Goal: Download file/media

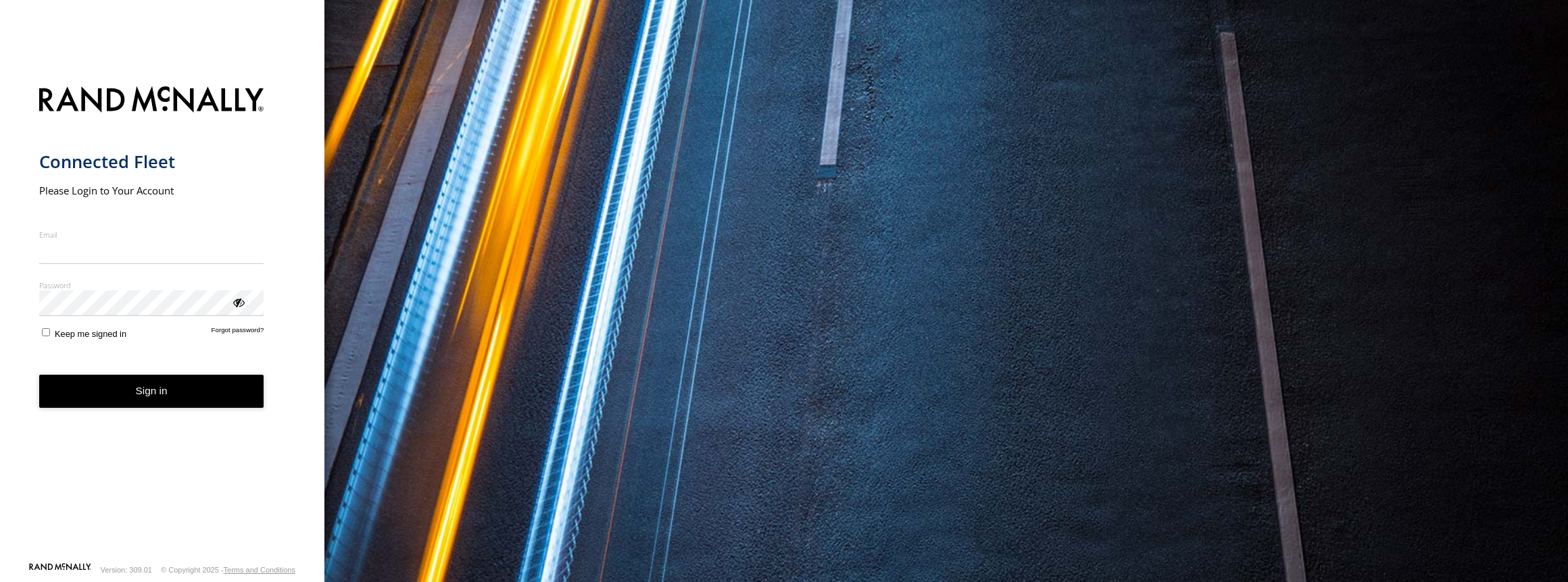
type input "**********"
click at [144, 413] on form "**********" at bounding box center [162, 320] width 246 height 483
click at [149, 395] on button "Sign in" at bounding box center [151, 391] width 225 height 33
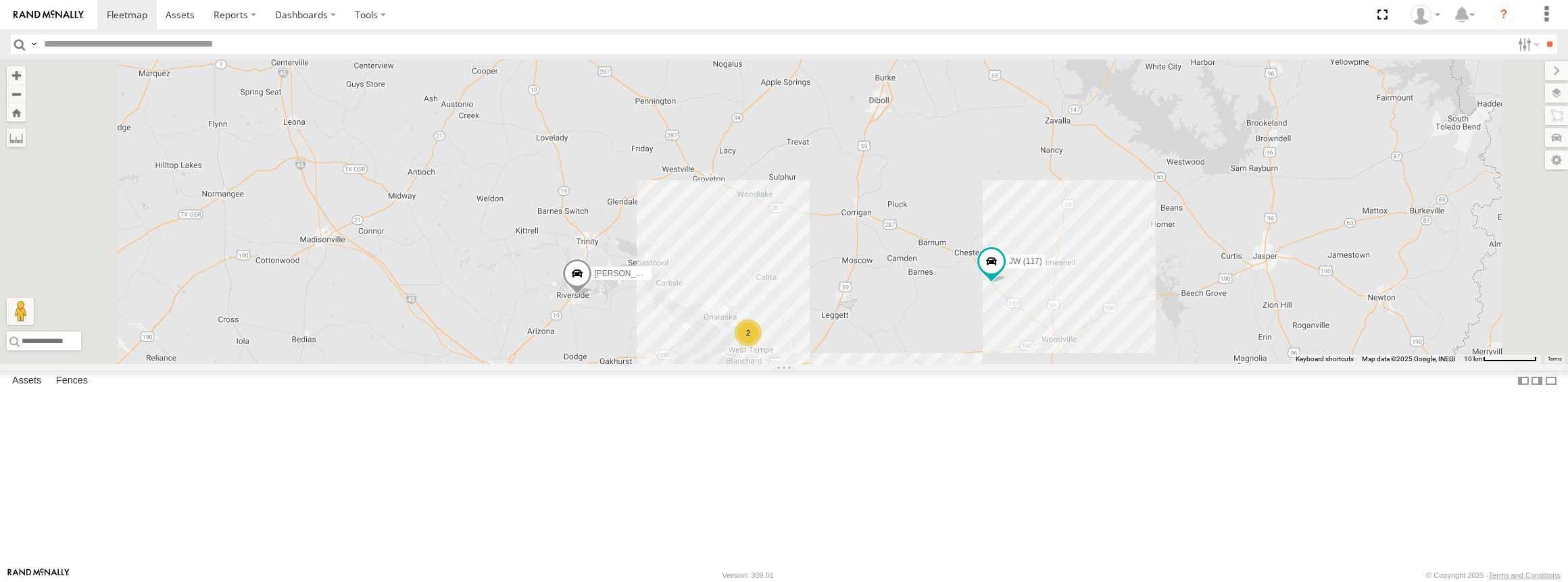
click at [0, 0] on link at bounding box center [0, 0] width 0 height 0
click at [771, 363] on div "2" at bounding box center [758, 349] width 27 height 27
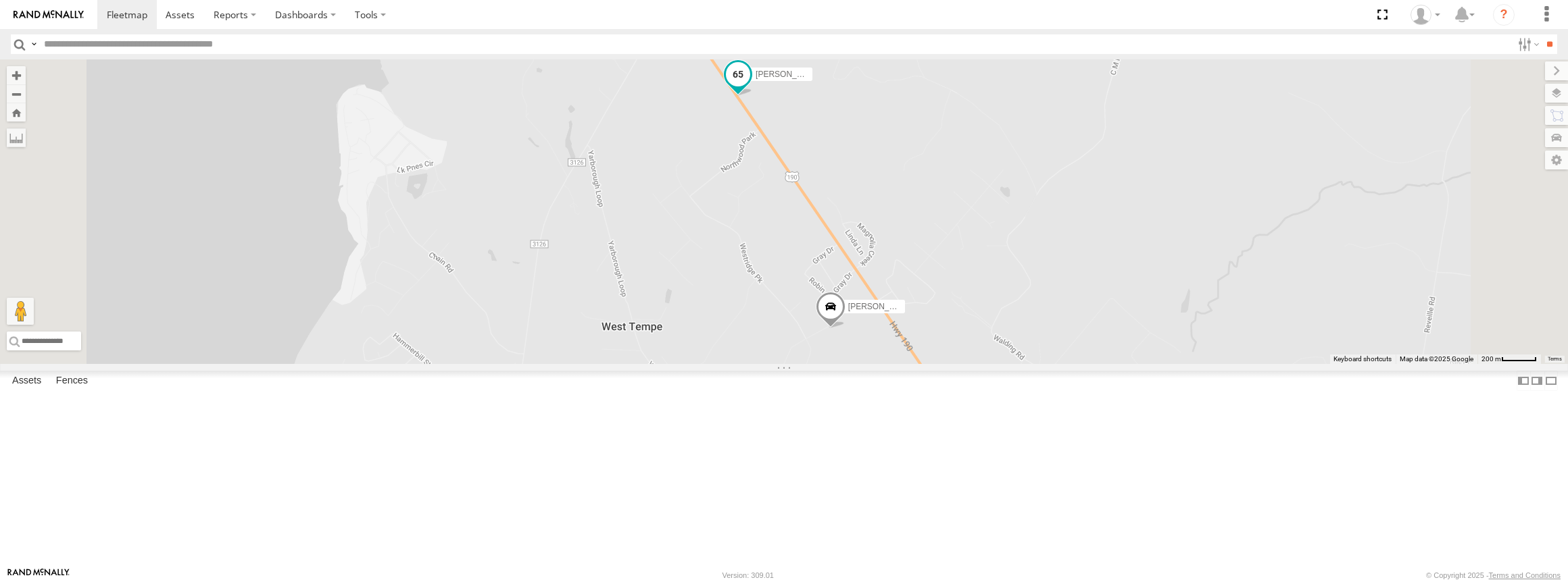
click at [750, 86] on span at bounding box center [738, 74] width 24 height 24
click at [731, 59] on link at bounding box center [713, 52] width 34 height 13
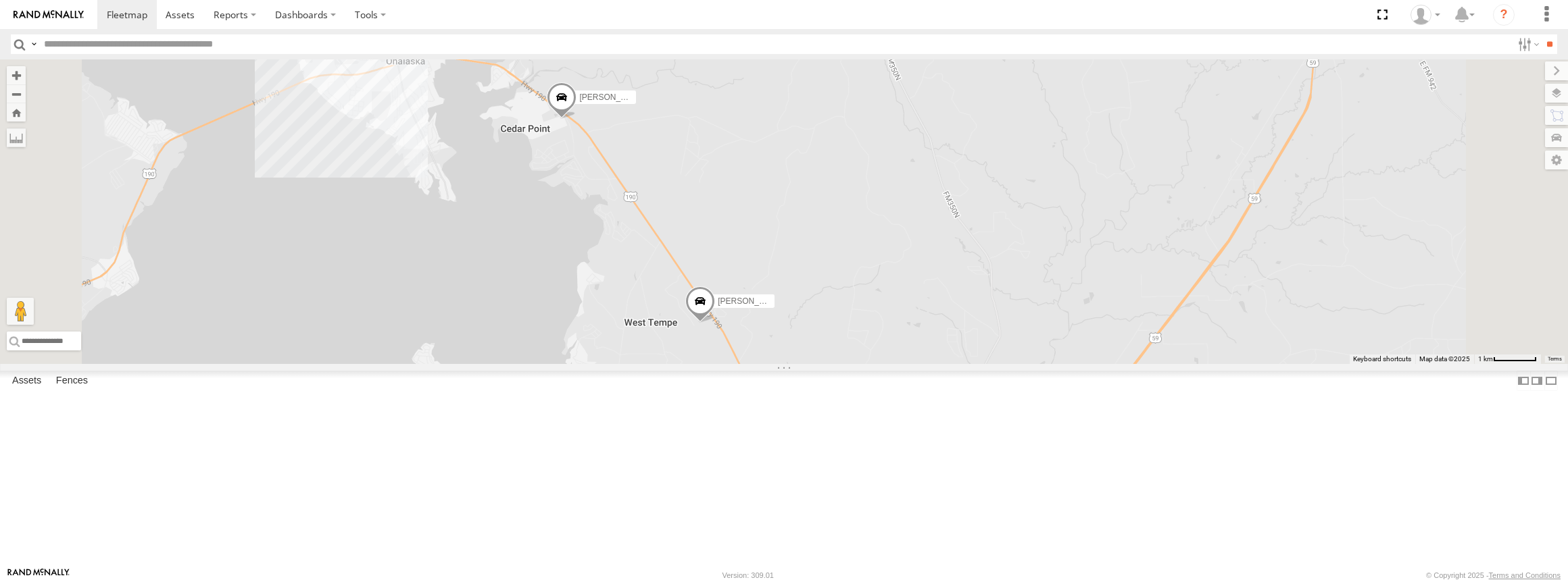
drag, startPoint x: 701, startPoint y: 227, endPoint x: 788, endPoint y: 322, distance: 128.8
click at [788, 322] on div "Joel Brandon Kenny Bobby (232) JW (117) Butler Ricko (116) Ricko (116) All Asse…" at bounding box center [784, 211] width 1568 height 305
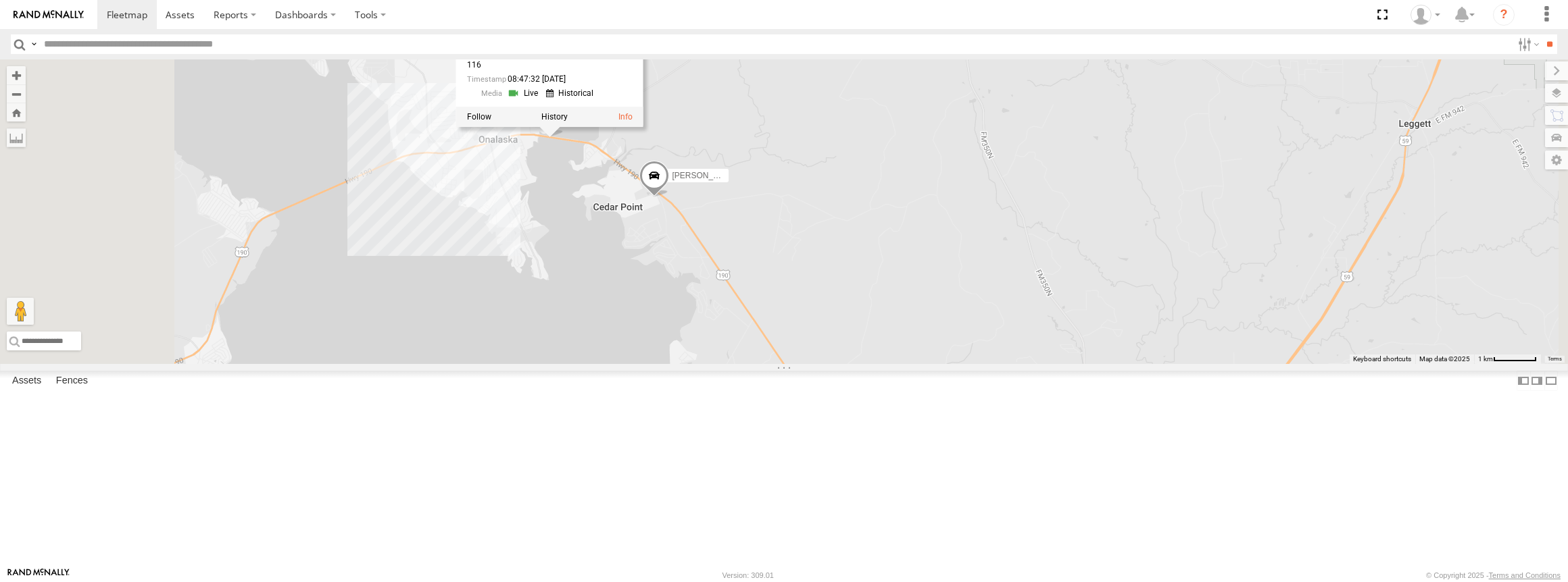
drag, startPoint x: 610, startPoint y: 281, endPoint x: 645, endPoint y: 313, distance: 47.4
click at [645, 313] on div "Joel Brandon Kenny Bobby (232) JW (117) Butler Ricko (116) Ricko (116) All Asse…" at bounding box center [784, 211] width 1568 height 305
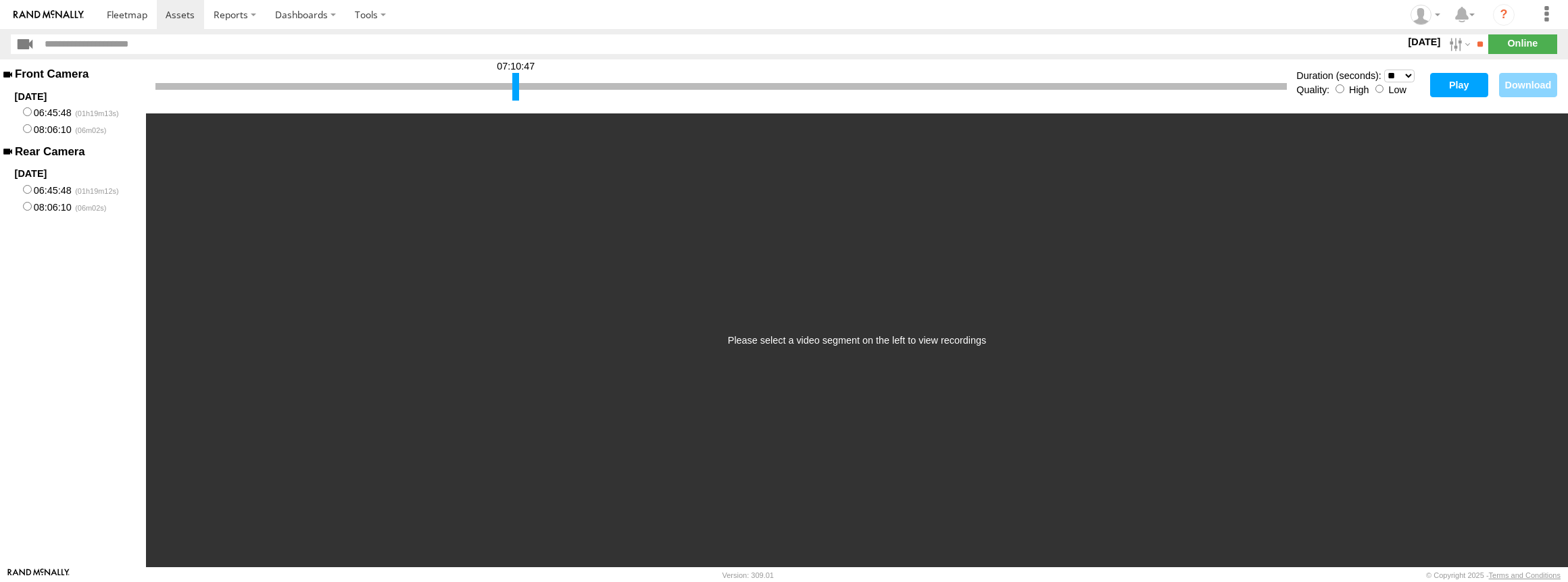
drag, startPoint x: 158, startPoint y: 87, endPoint x: 515, endPoint y: 79, distance: 357.1
click at [515, 79] on div at bounding box center [515, 86] width 6 height 28
click at [1457, 80] on button "Play" at bounding box center [1459, 85] width 58 height 24
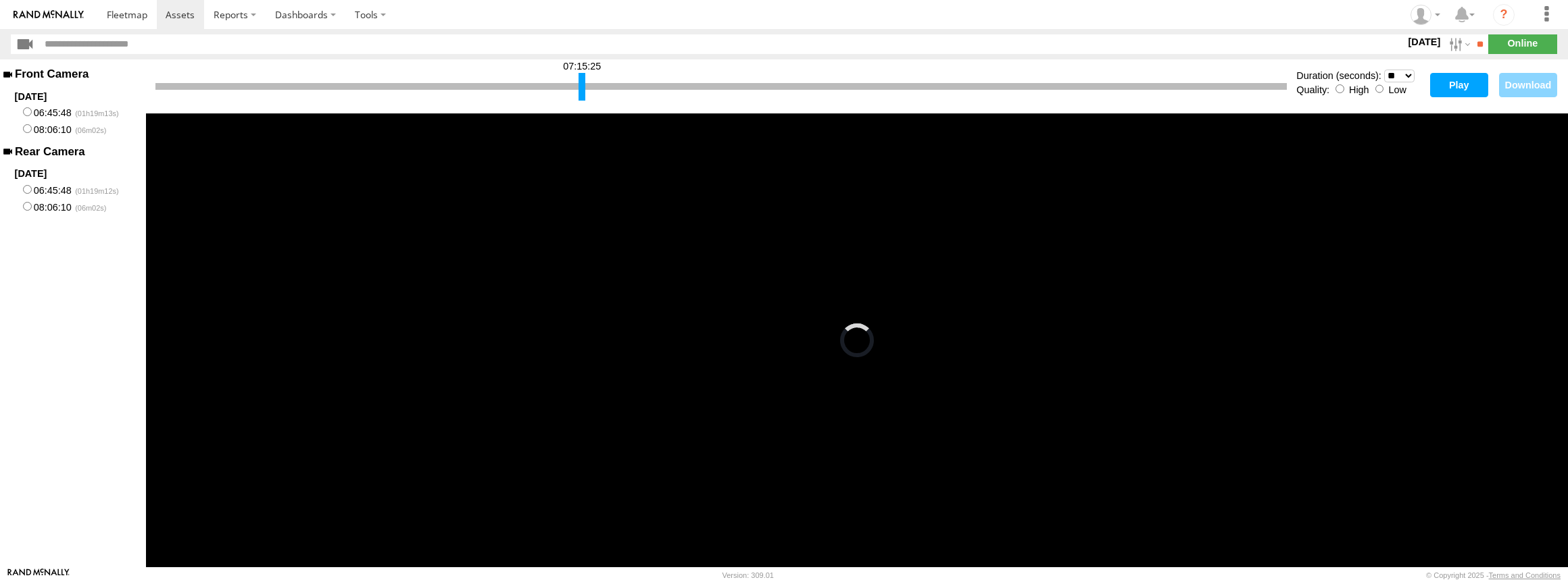
click at [580, 87] on div at bounding box center [581, 86] width 6 height 28
click at [1464, 80] on button "Play" at bounding box center [1459, 85] width 58 height 24
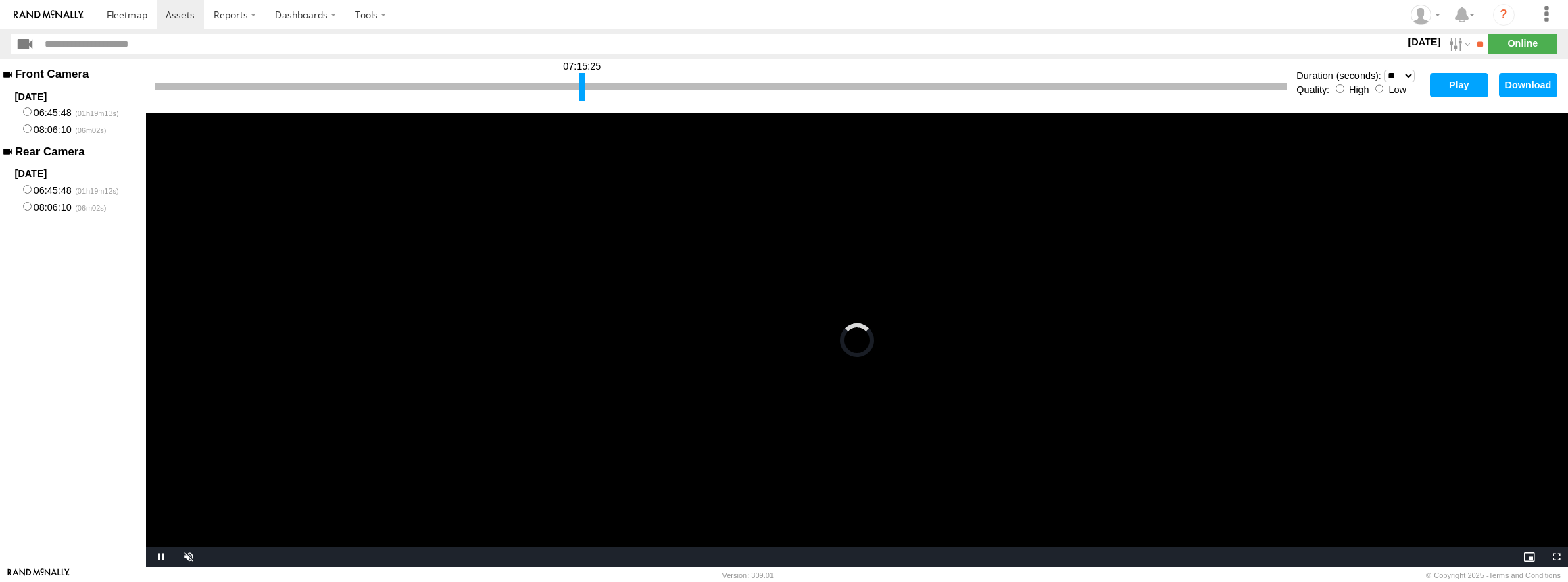
click at [576, 85] on div at bounding box center [721, 86] width 1132 height 6
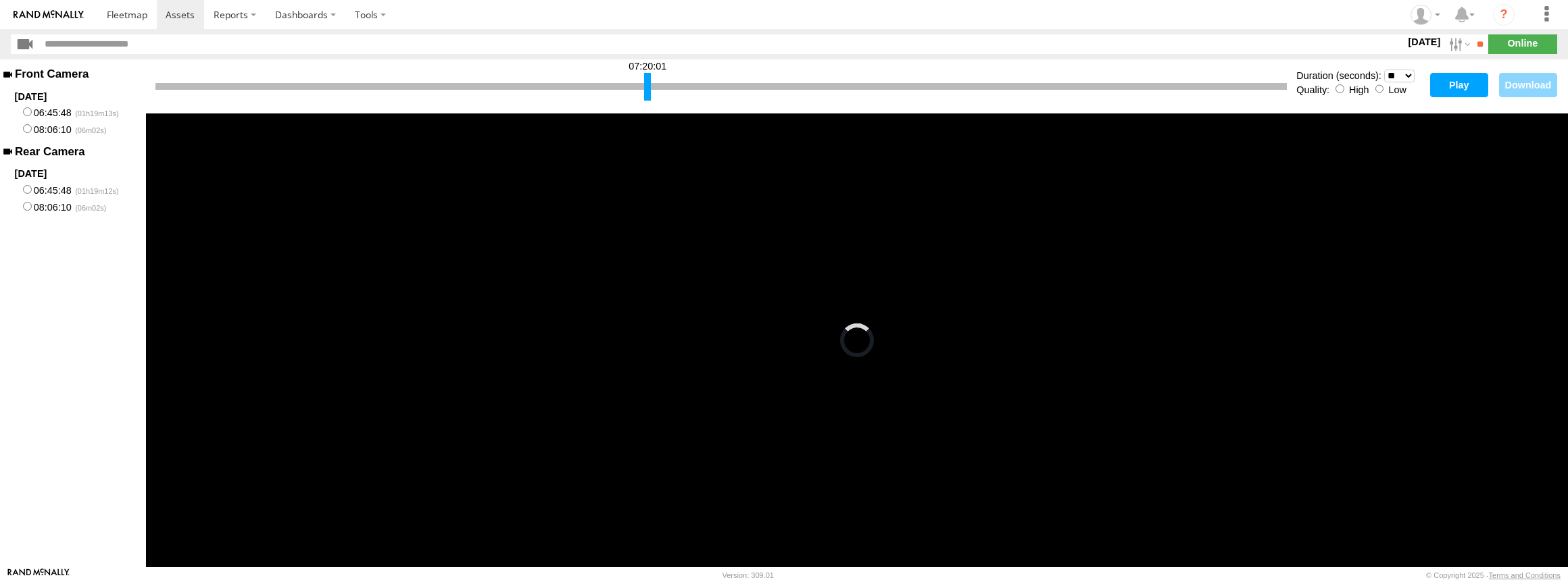
drag, startPoint x: 580, startPoint y: 85, endPoint x: 645, endPoint y: 82, distance: 65.1
click at [645, 82] on div at bounding box center [647, 86] width 6 height 28
click at [1456, 83] on button "Play" at bounding box center [1459, 85] width 58 height 24
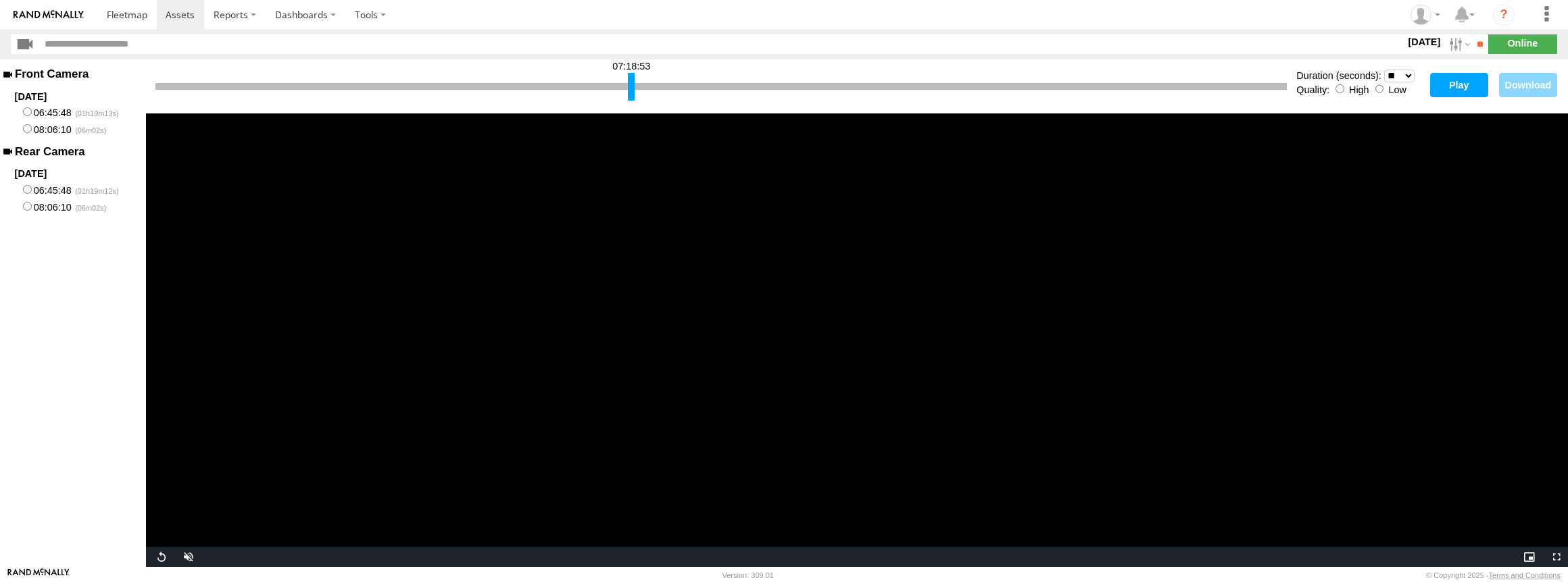
drag, startPoint x: 645, startPoint y: 84, endPoint x: 629, endPoint y: 84, distance: 16.0
click at [629, 84] on div at bounding box center [631, 86] width 6 height 28
click at [1452, 84] on button "Play" at bounding box center [1459, 85] width 58 height 24
click at [643, 90] on div at bounding box center [644, 86] width 6 height 28
click at [1447, 83] on button "Play" at bounding box center [1459, 85] width 58 height 24
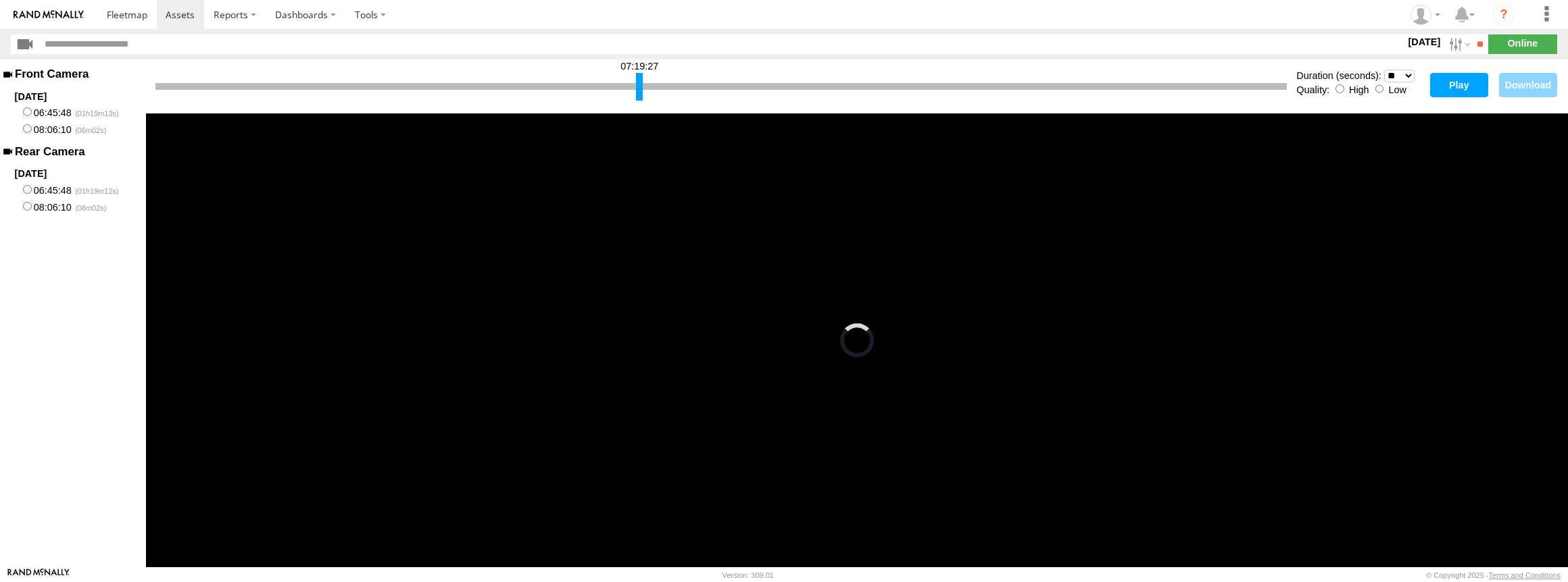
click at [638, 82] on div at bounding box center [639, 86] width 6 height 28
click at [1454, 87] on button "Play" at bounding box center [1459, 85] width 58 height 24
click at [634, 84] on div at bounding box center [636, 86] width 6 height 28
click at [1456, 79] on button "Play" at bounding box center [1459, 85] width 58 height 24
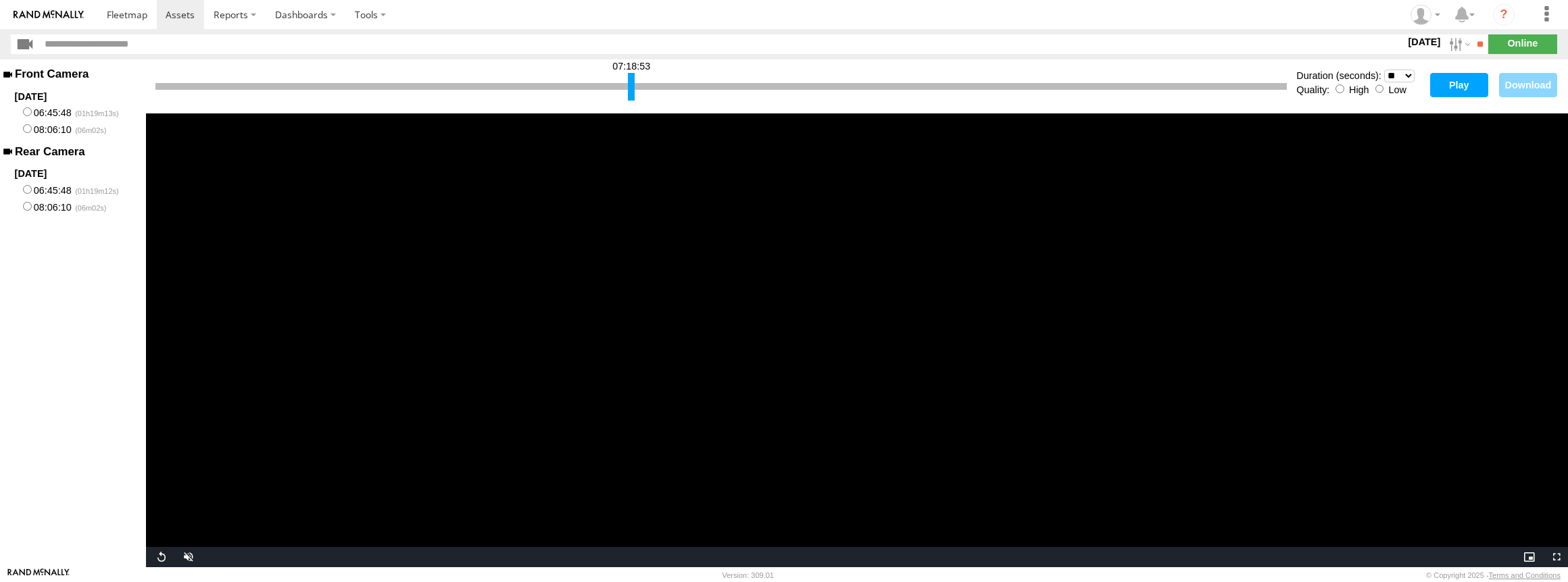
click at [628, 91] on div at bounding box center [631, 86] width 6 height 28
click at [1432, 79] on button "Play" at bounding box center [1459, 85] width 58 height 24
click at [1459, 83] on button "Play" at bounding box center [1459, 85] width 58 height 24
click at [624, 83] on div at bounding box center [624, 86] width 6 height 28
click at [1444, 85] on button "Play" at bounding box center [1459, 85] width 58 height 24
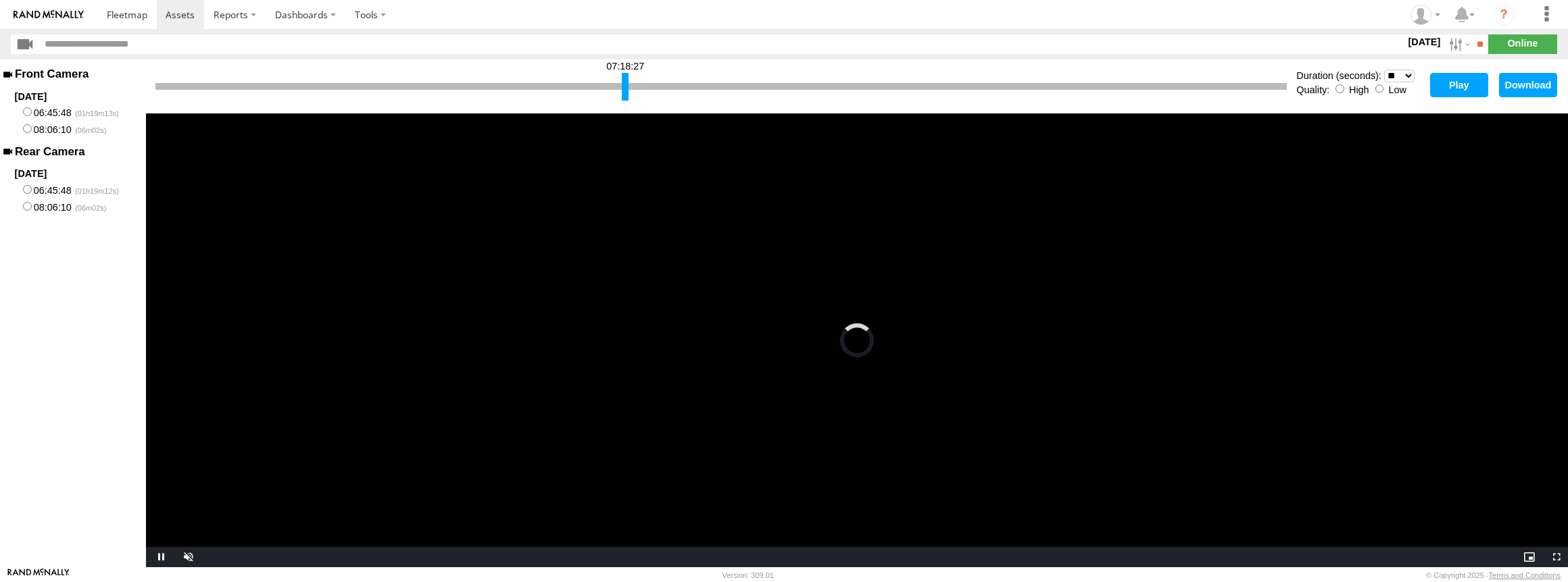
click at [1403, 72] on select "* ** ** ** ** ** ** *** *** *** ***" at bounding box center [1399, 76] width 31 height 13
select select "**"
click at [1384, 69] on select "* ** ** ** ** ** ** *** *** *** ***" at bounding box center [1399, 76] width 31 height 13
click at [1459, 83] on button "Play" at bounding box center [1459, 85] width 58 height 24
click at [624, 84] on div at bounding box center [626, 86] width 6 height 28
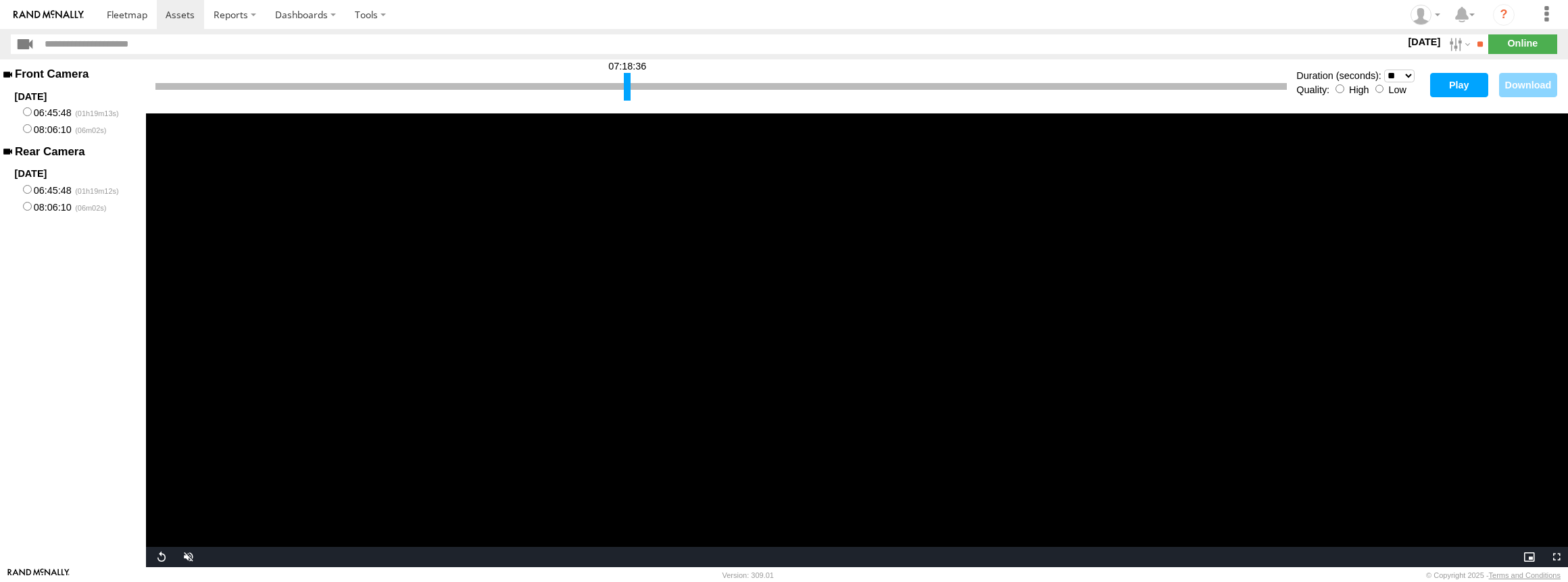
click at [1447, 82] on button "Play" at bounding box center [1459, 85] width 58 height 24
click at [627, 86] on div at bounding box center [629, 86] width 6 height 28
click at [1448, 86] on button "Play" at bounding box center [1459, 85] width 58 height 24
click at [1520, 81] on button "Download" at bounding box center [1527, 85] width 58 height 24
drag, startPoint x: 1484, startPoint y: 11, endPoint x: 1054, endPoint y: 44, distance: 431.3
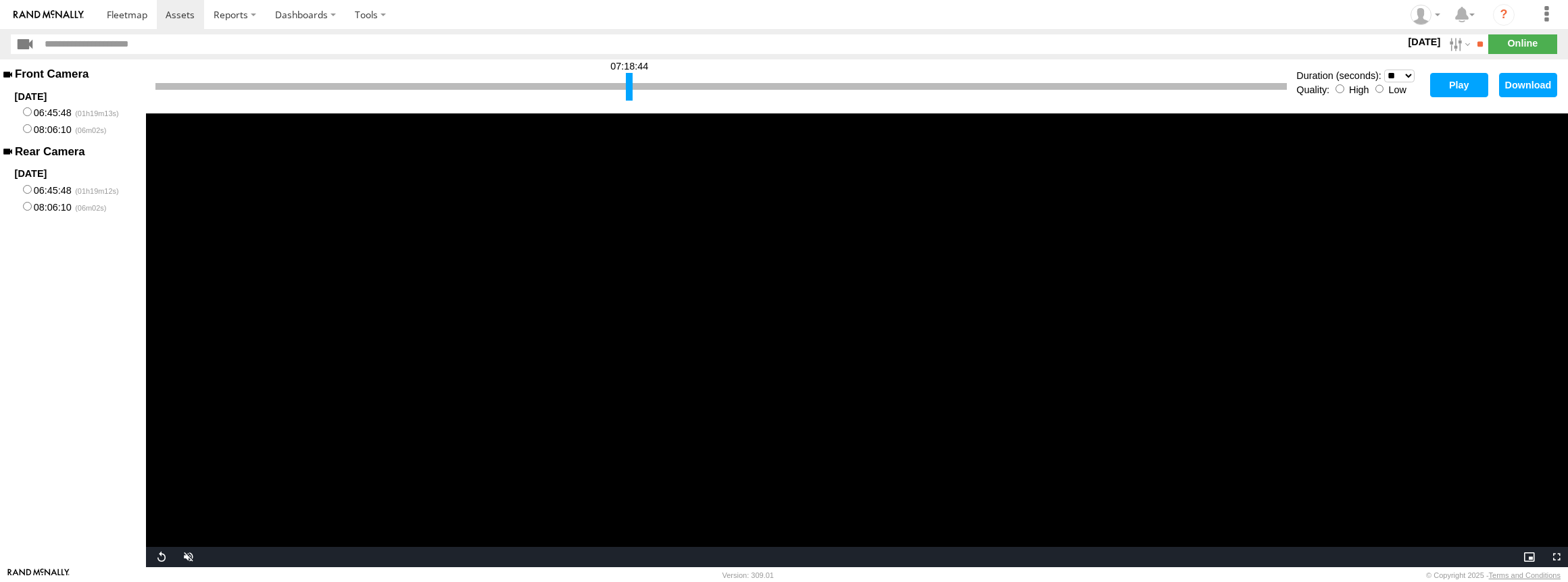
click at [1054, 44] on input "text" at bounding box center [722, 44] width 1365 height 19
click at [1550, 85] on button "Download" at bounding box center [1527, 85] width 58 height 24
click at [1520, 84] on button "Download" at bounding box center [1527, 85] width 58 height 24
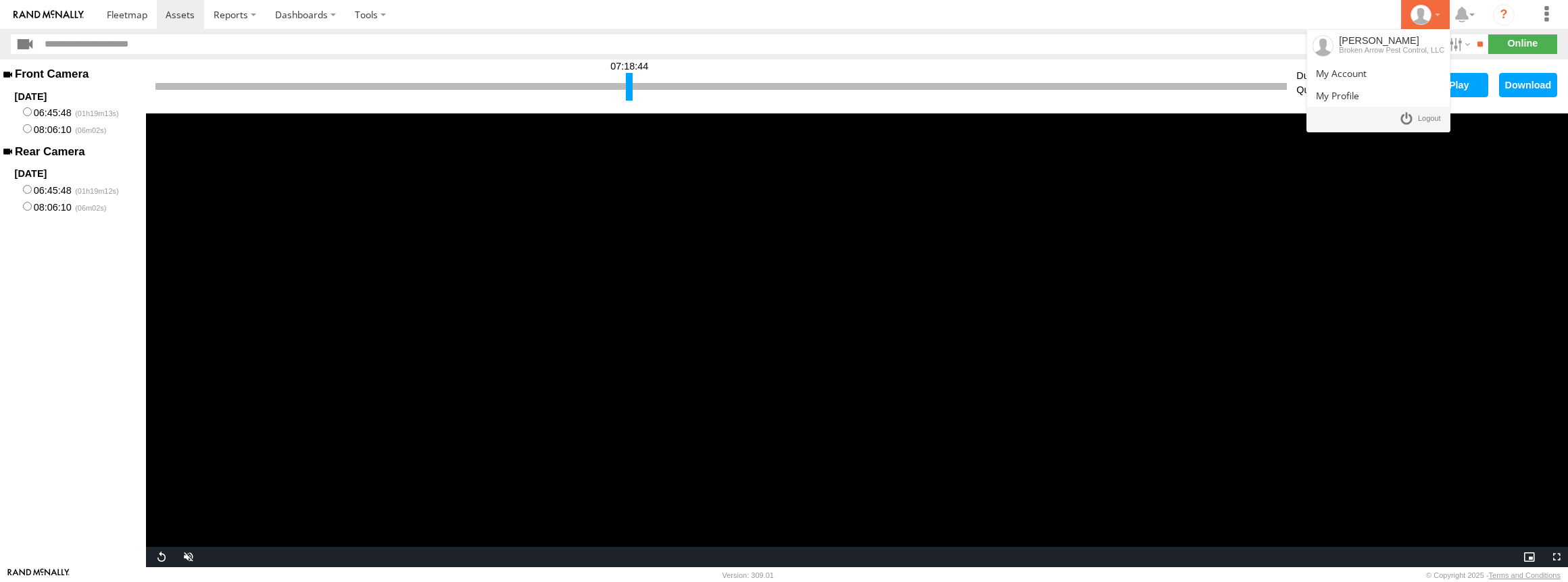
click at [1426, 14] on icon at bounding box center [1420, 15] width 20 height 20
click at [1420, 111] on span at bounding box center [1429, 119] width 23 height 15
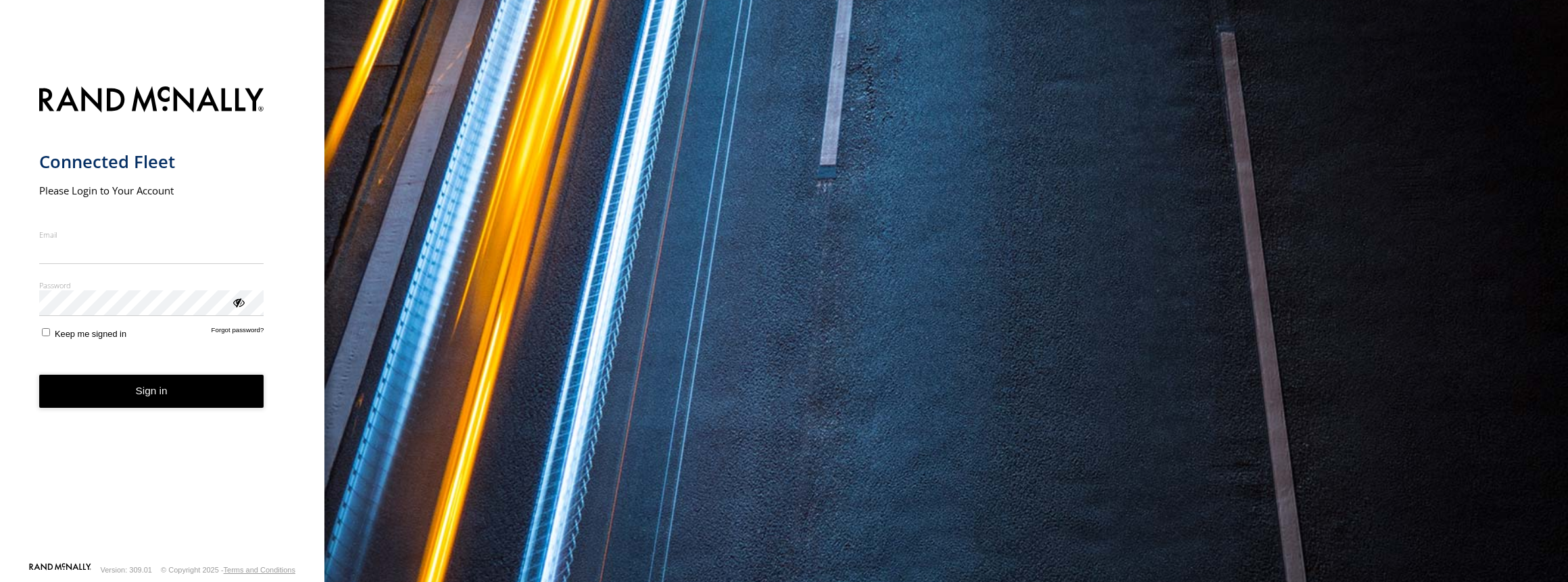
type input "**********"
click at [136, 404] on button "Sign in" at bounding box center [151, 391] width 225 height 33
click at [137, 394] on button "Sign in" at bounding box center [151, 391] width 225 height 33
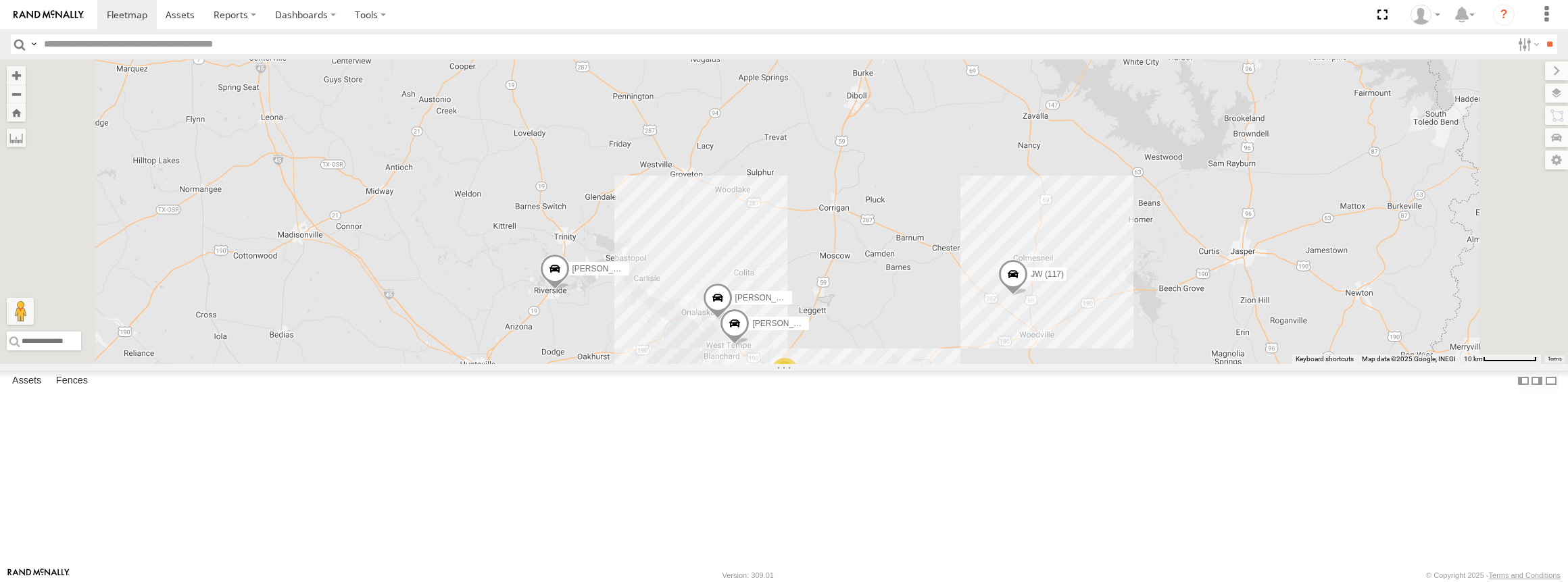
click at [0, 0] on link at bounding box center [0, 0] width 0 height 0
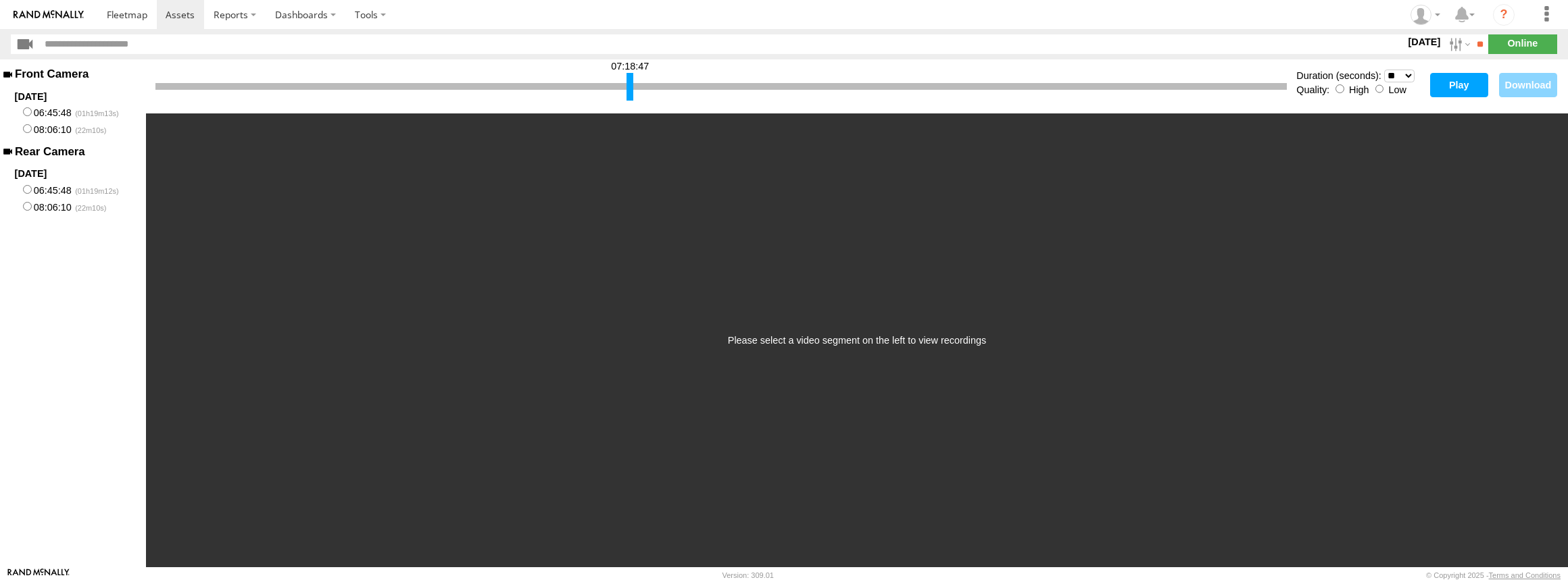
drag, startPoint x: 160, startPoint y: 85, endPoint x: 631, endPoint y: 87, distance: 471.0
click at [631, 87] on div at bounding box center [629, 86] width 6 height 28
click at [1457, 85] on button "Play" at bounding box center [1459, 85] width 58 height 24
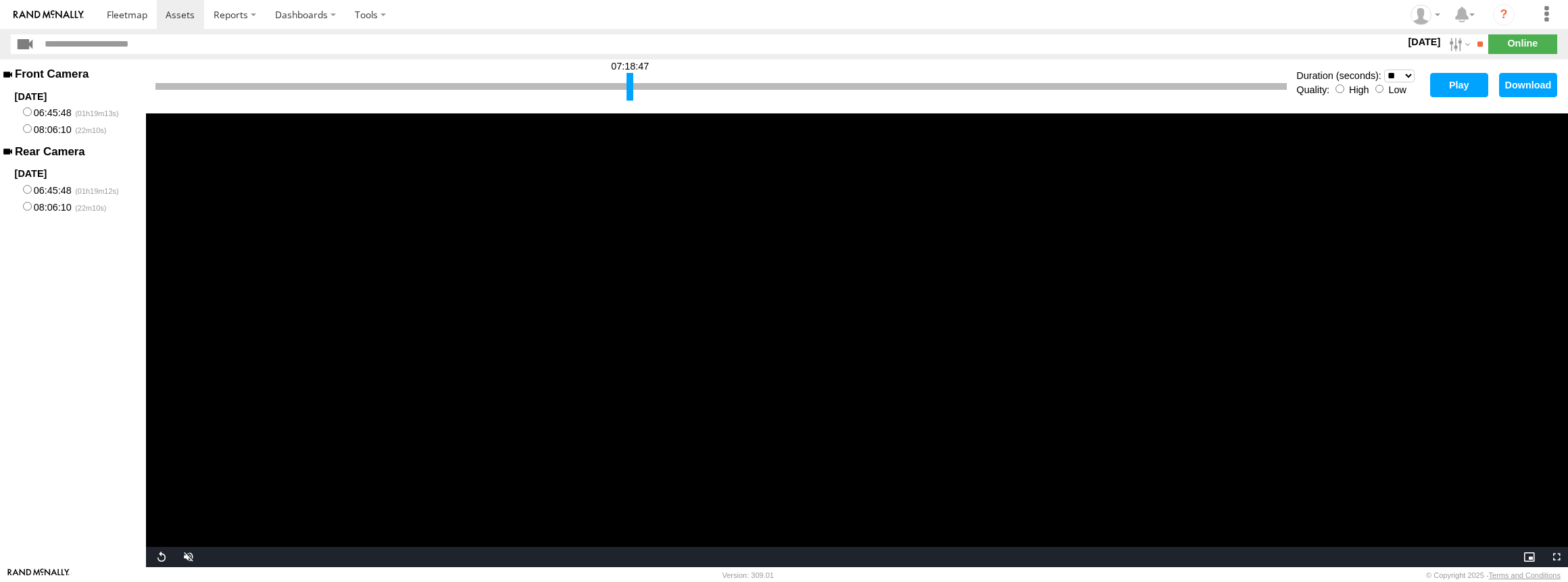
click at [1399, 70] on select "* ** ** ** ** ** ** *** *** *** ***" at bounding box center [1399, 76] width 31 height 13
click at [1384, 69] on select "* ** ** ** ** ** ** *** *** *** ***" at bounding box center [1399, 76] width 31 height 13
click at [1459, 80] on button "Play" at bounding box center [1459, 85] width 58 height 24
click at [1540, 81] on button "Download" at bounding box center [1527, 85] width 58 height 24
click at [958, 10] on section at bounding box center [831, 14] width 1467 height 29
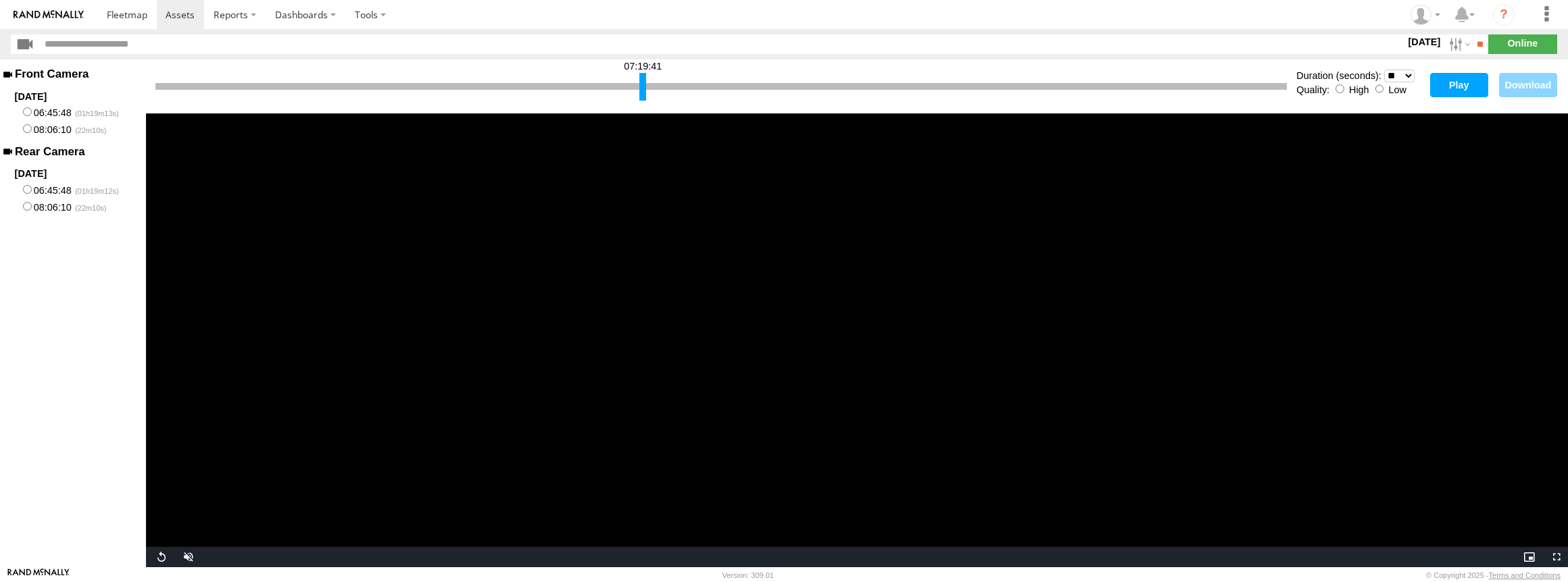
drag, startPoint x: 627, startPoint y: 86, endPoint x: 640, endPoint y: 86, distance: 13.0
click at [640, 86] on div at bounding box center [642, 86] width 6 height 28
drag, startPoint x: 158, startPoint y: 87, endPoint x: 648, endPoint y: 79, distance: 490.1
click at [648, 79] on div at bounding box center [648, 86] width 6 height 28
click at [1467, 83] on button "Play" at bounding box center [1459, 85] width 58 height 24
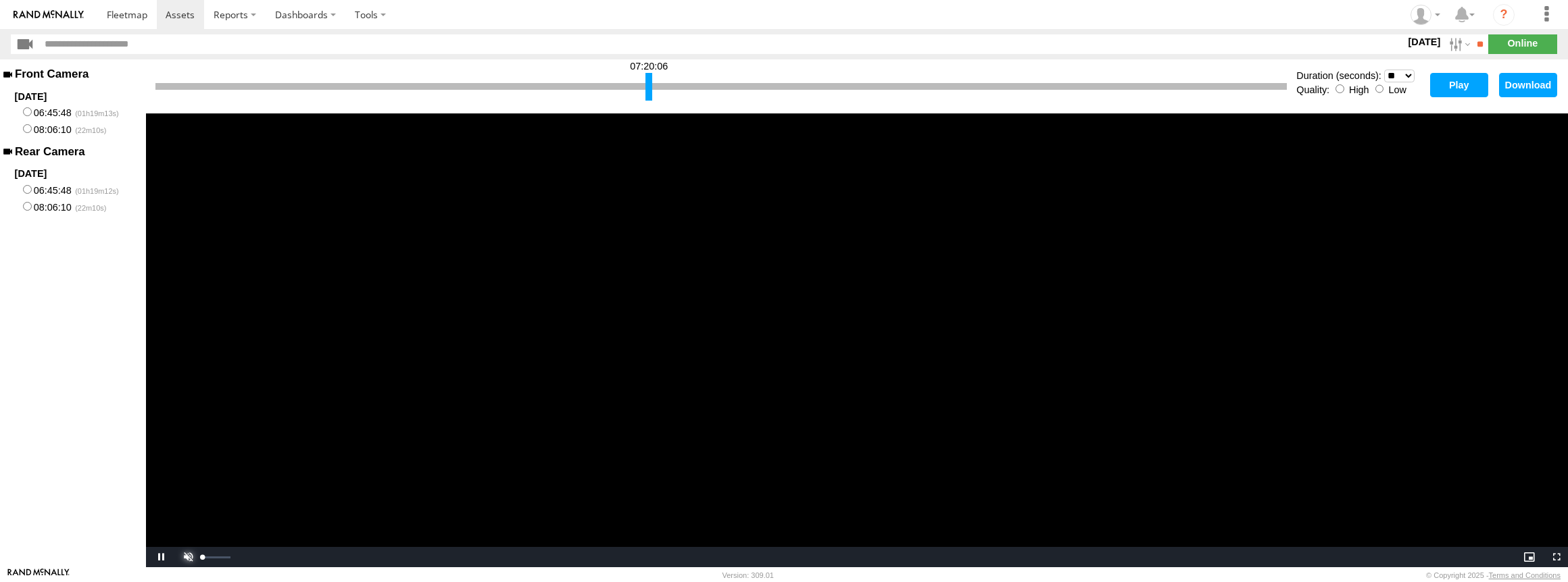
click at [185, 557] on span "Video Player" at bounding box center [186, 557] width 27 height 0
click at [656, 87] on div at bounding box center [653, 86] width 6 height 28
click at [1437, 79] on button "Play" at bounding box center [1459, 85] width 58 height 24
click at [655, 91] on div at bounding box center [656, 86] width 6 height 28
click at [1439, 85] on button "Play" at bounding box center [1459, 85] width 58 height 24
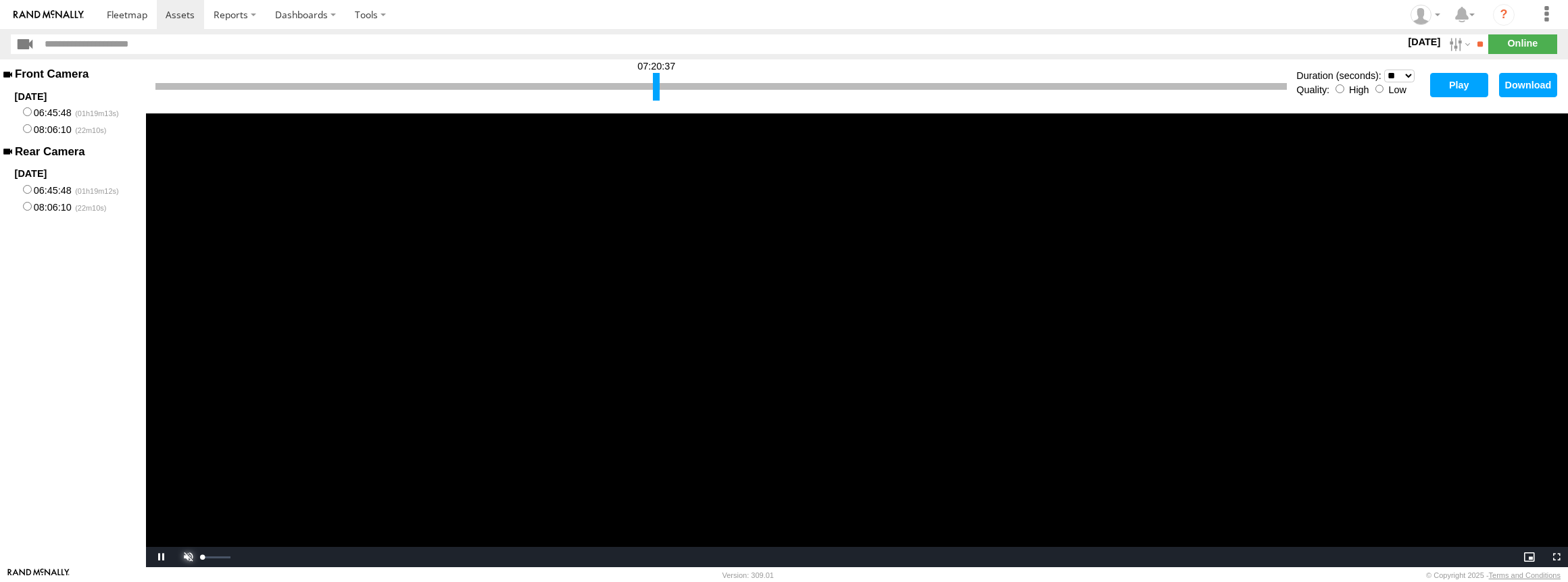
click at [181, 557] on span "Video Player" at bounding box center [186, 557] width 27 height 0
click at [1404, 79] on select "* ** ** ** ** ** ** *** *** *** ***" at bounding box center [1399, 76] width 31 height 13
click at [1384, 69] on select "* ** ** ** ** ** ** *** *** *** ***" at bounding box center [1399, 76] width 31 height 13
click at [1447, 86] on button "Play" at bounding box center [1459, 85] width 58 height 24
click at [192, 557] on span "Video Player" at bounding box center [186, 557] width 27 height 0
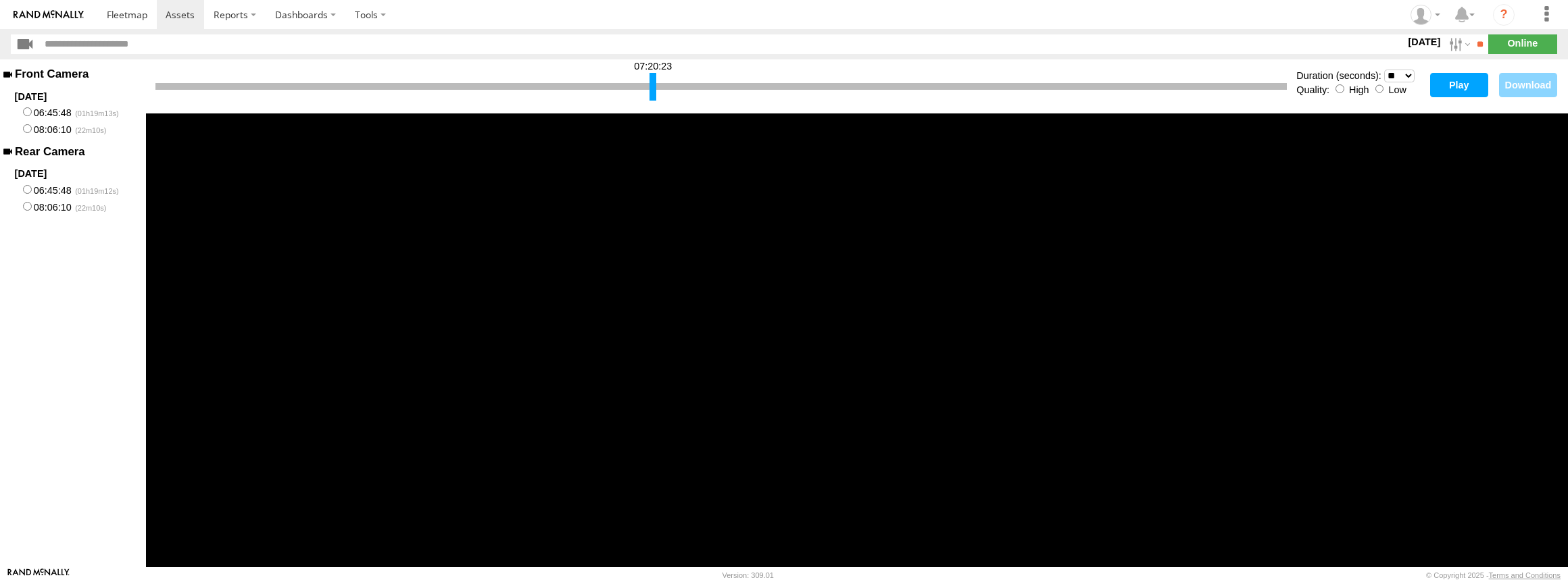
click at [652, 86] on div at bounding box center [652, 86] width 6 height 28
click at [1445, 79] on button "Play" at bounding box center [1459, 85] width 58 height 24
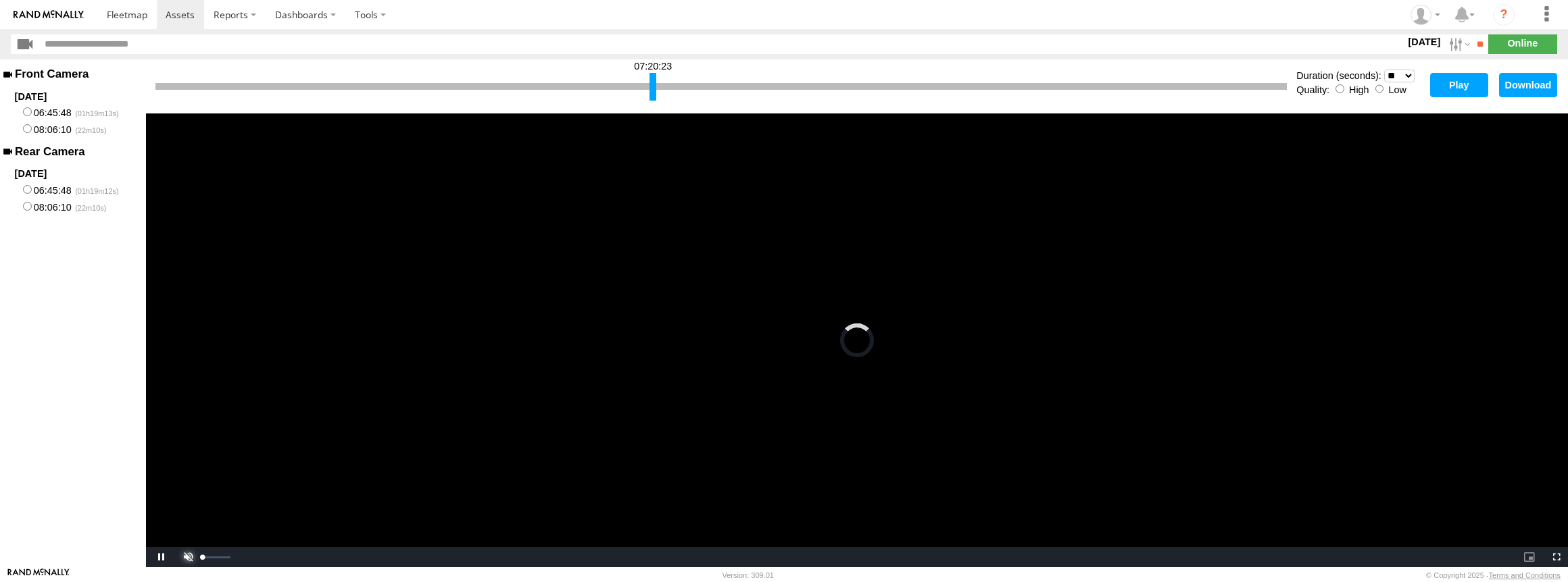
click at [188, 557] on span "Video Player" at bounding box center [186, 557] width 27 height 0
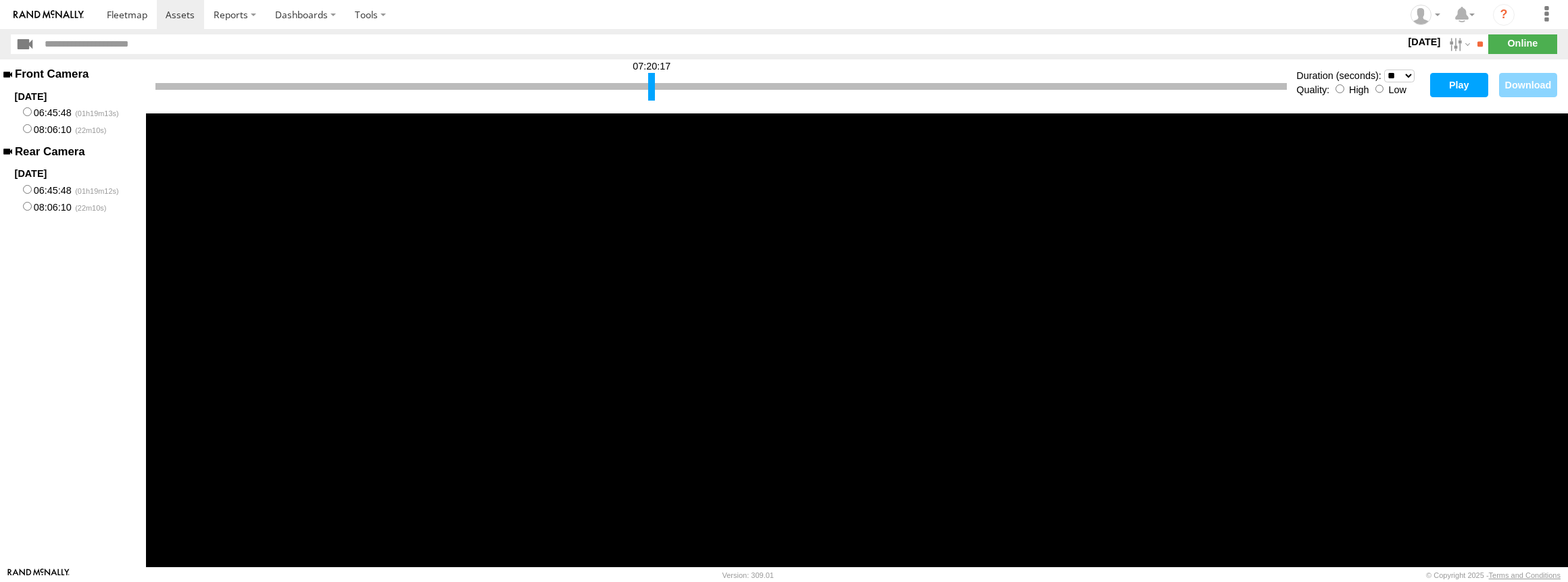
click at [651, 87] on div at bounding box center [651, 86] width 6 height 28
click at [1451, 81] on button "Play" at bounding box center [1459, 85] width 58 height 24
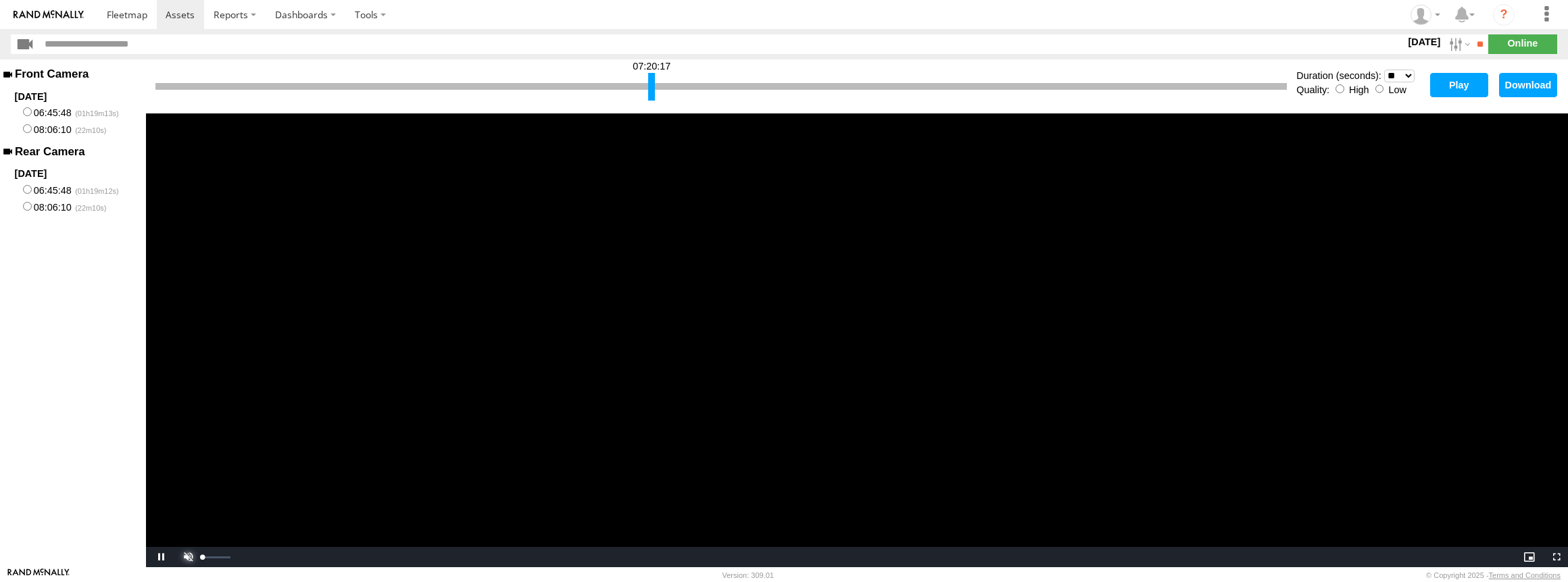
click at [185, 557] on span "Video Player" at bounding box center [186, 557] width 27 height 0
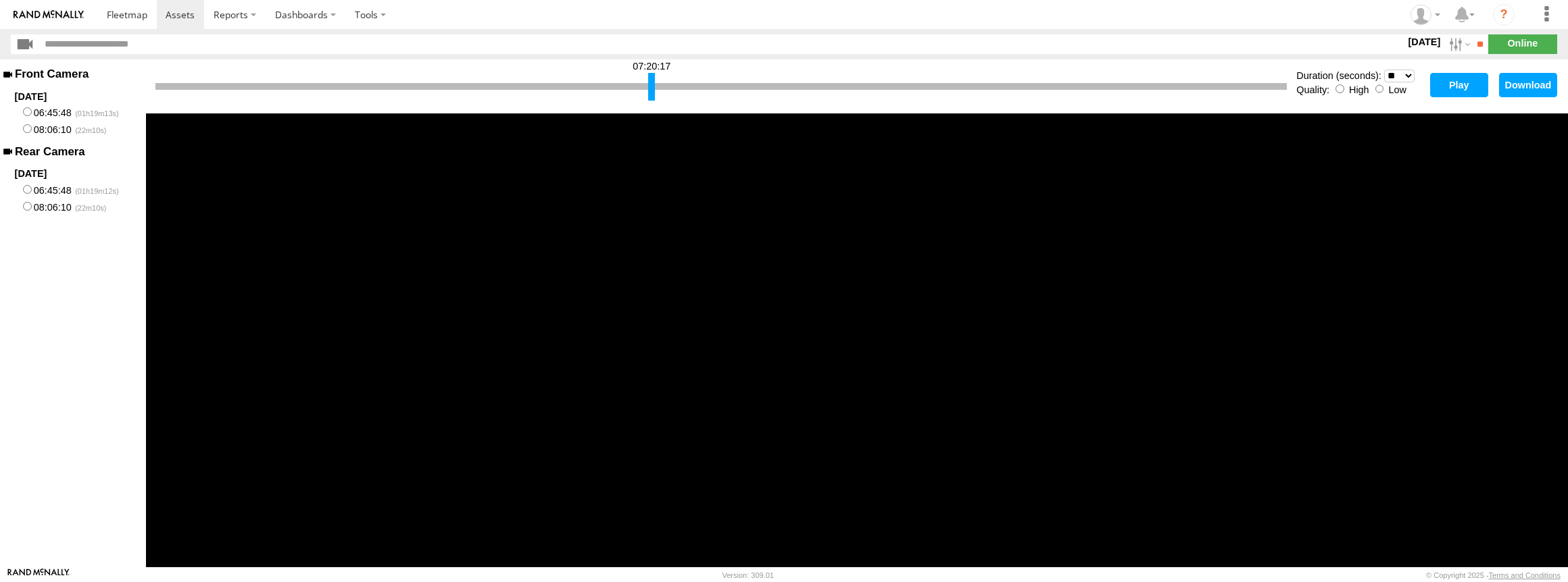
click at [1460, 83] on button "Play" at bounding box center [1459, 85] width 58 height 24
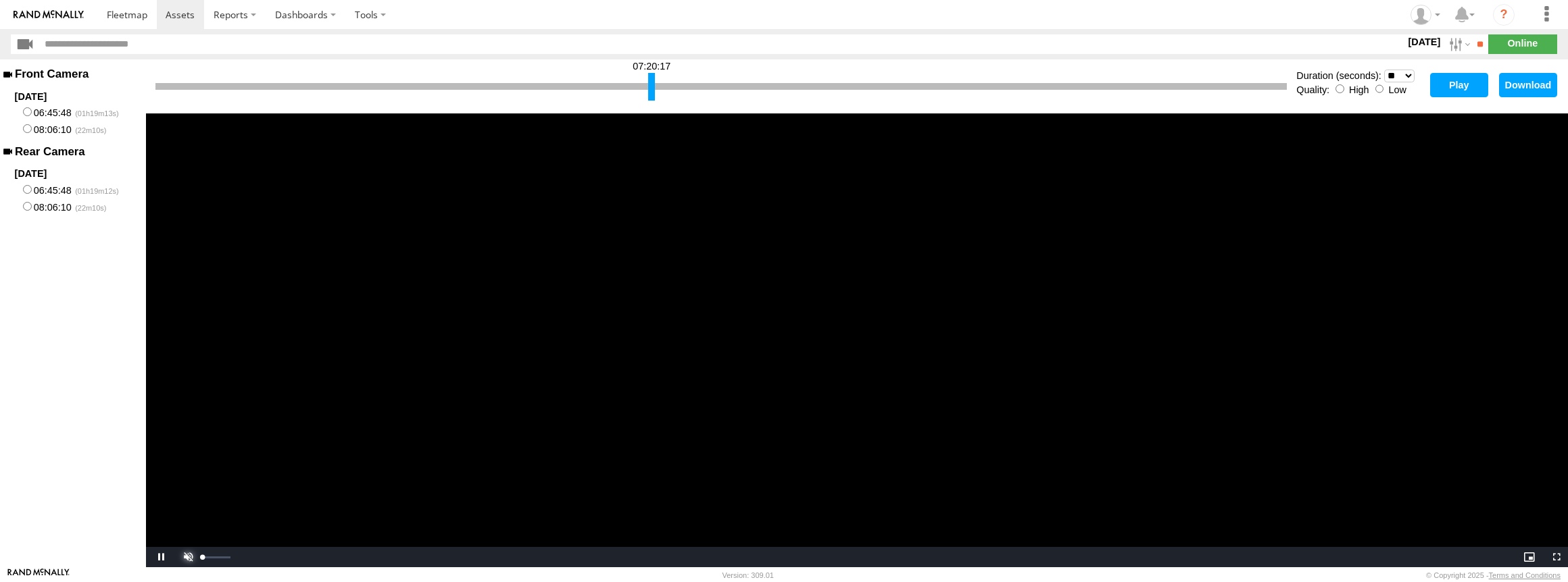
click at [181, 557] on span "Video Player" at bounding box center [186, 557] width 27 height 0
click at [656, 85] on div at bounding box center [656, 86] width 6 height 28
click at [1449, 82] on button "Play" at bounding box center [1459, 85] width 58 height 24
click at [189, 557] on span "Video Player" at bounding box center [186, 557] width 27 height 0
click at [1404, 71] on select "* ** ** ** ** ** ** *** *** *** ***" at bounding box center [1399, 76] width 31 height 13
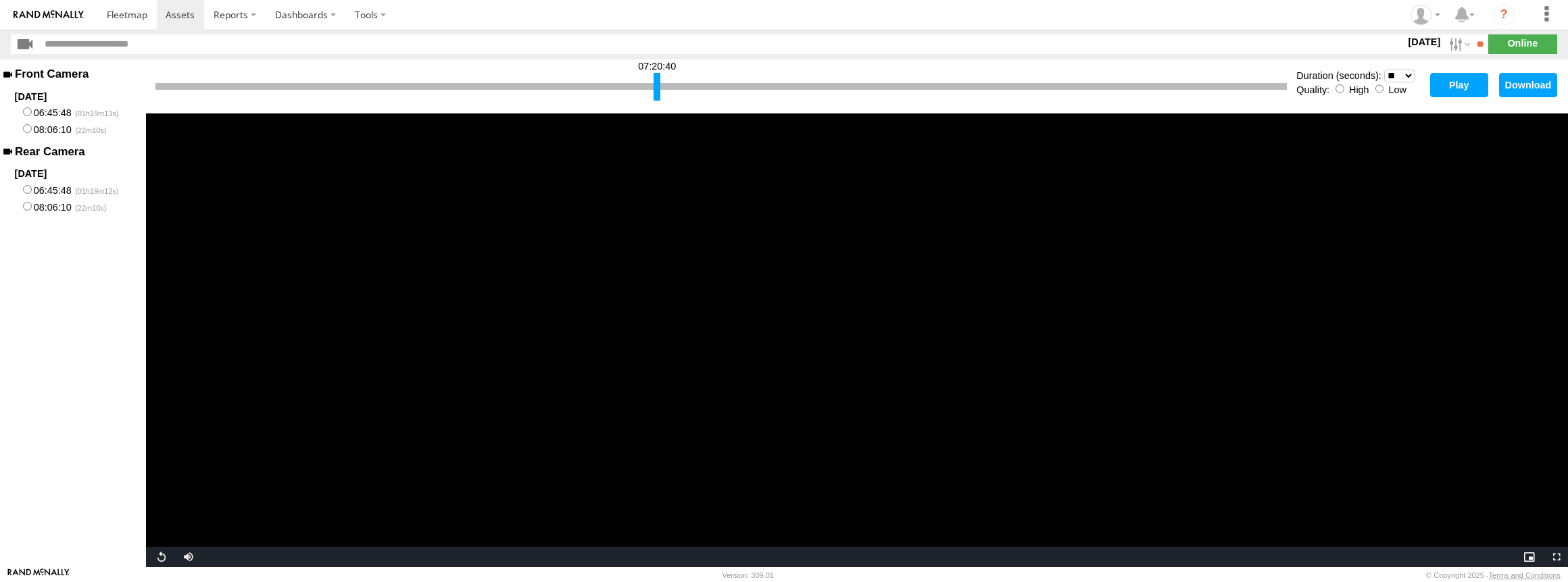
click at [1384, 69] on select "* ** ** ** ** ** ** *** *** *** ***" at bounding box center [1399, 76] width 31 height 13
click at [1459, 82] on button "Play" at bounding box center [1459, 85] width 58 height 24
click at [188, 557] on span "Video Player" at bounding box center [186, 557] width 27 height 0
drag, startPoint x: 654, startPoint y: 86, endPoint x: 669, endPoint y: 86, distance: 15.0
click at [669, 86] on div at bounding box center [671, 86] width 6 height 28
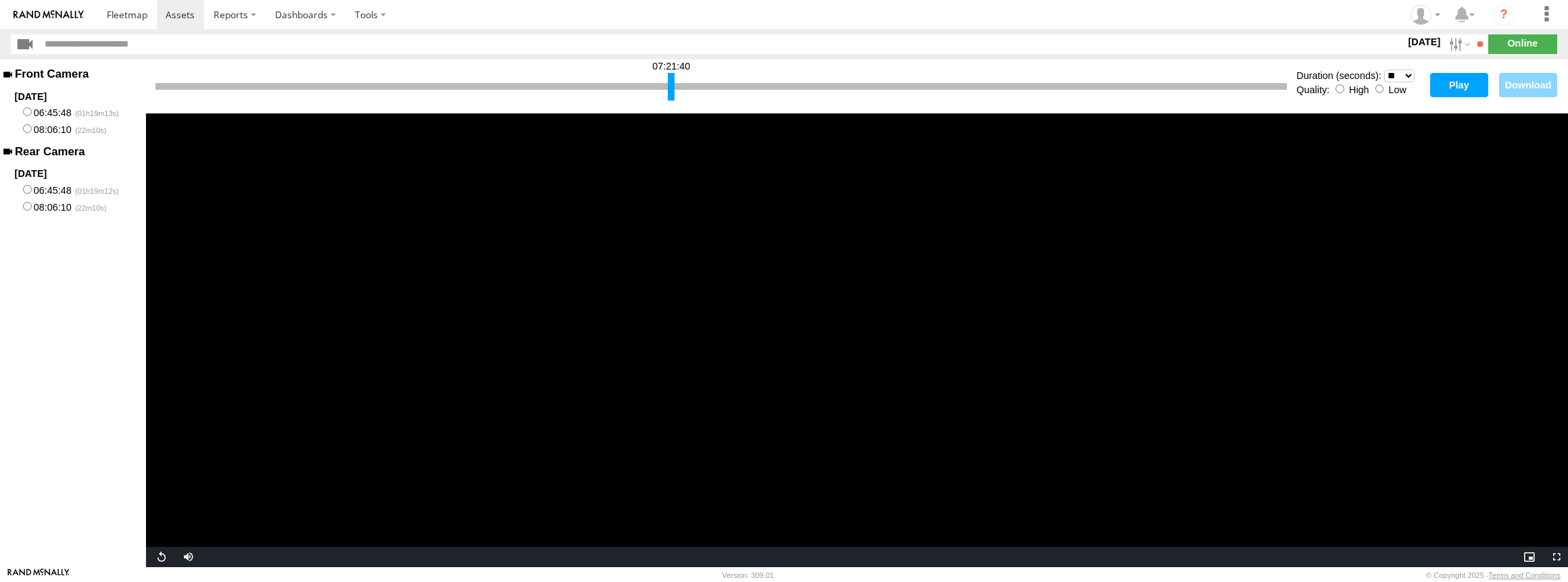
click at [1454, 85] on button "Play" at bounding box center [1459, 85] width 58 height 24
click at [184, 557] on span "Video Player" at bounding box center [186, 557] width 27 height 0
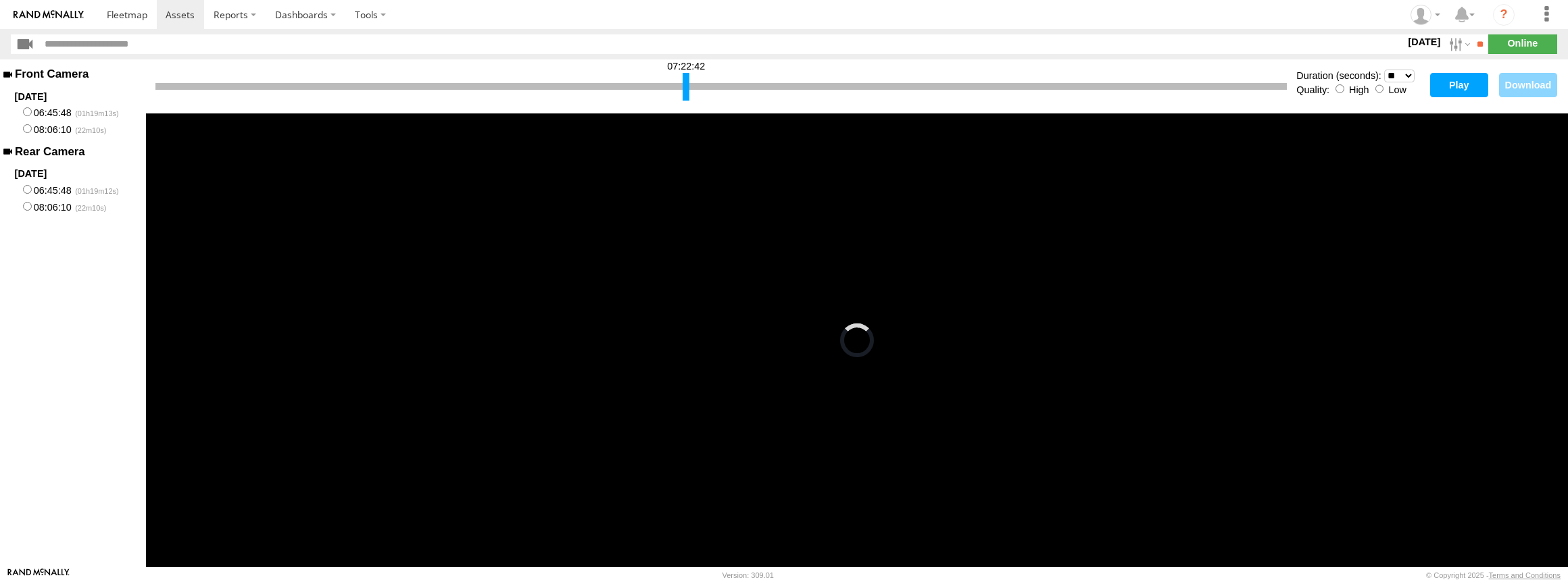
drag, startPoint x: 672, startPoint y: 86, endPoint x: 687, endPoint y: 86, distance: 15.0
click at [687, 86] on div at bounding box center [685, 86] width 6 height 28
click at [1458, 76] on button "Play" at bounding box center [1459, 85] width 58 height 24
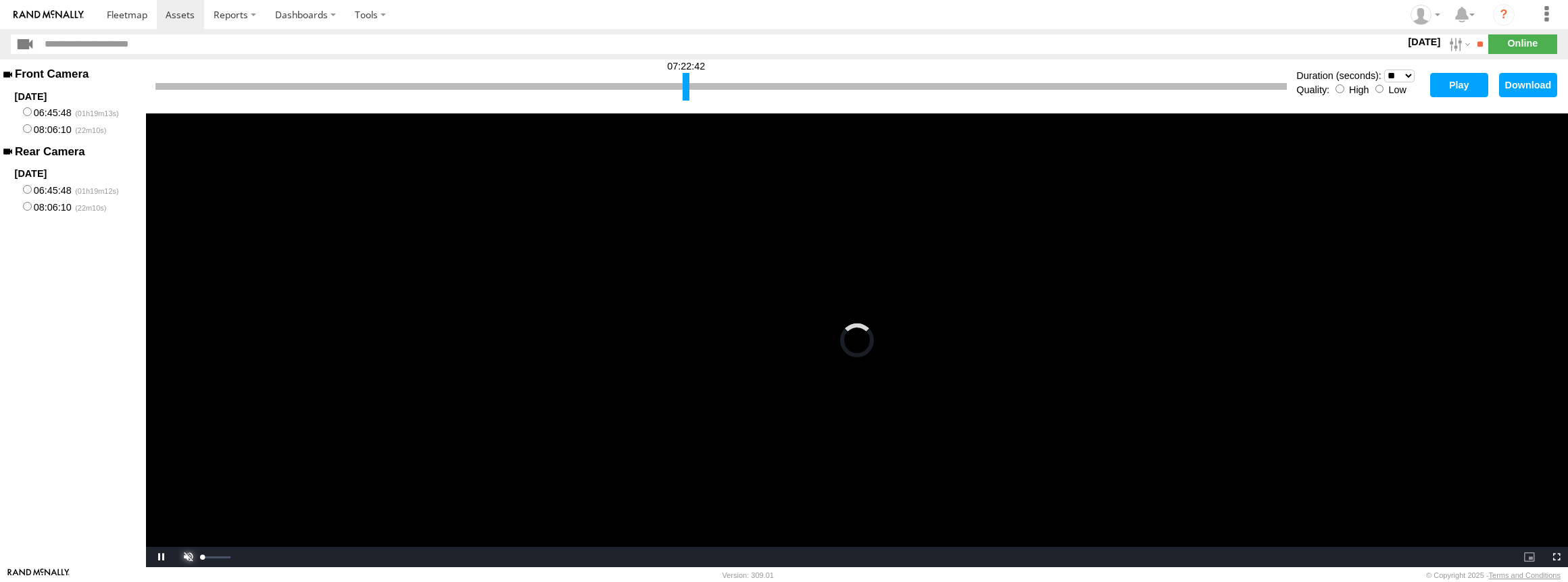
click at [188, 557] on span "Video Player" at bounding box center [186, 557] width 27 height 0
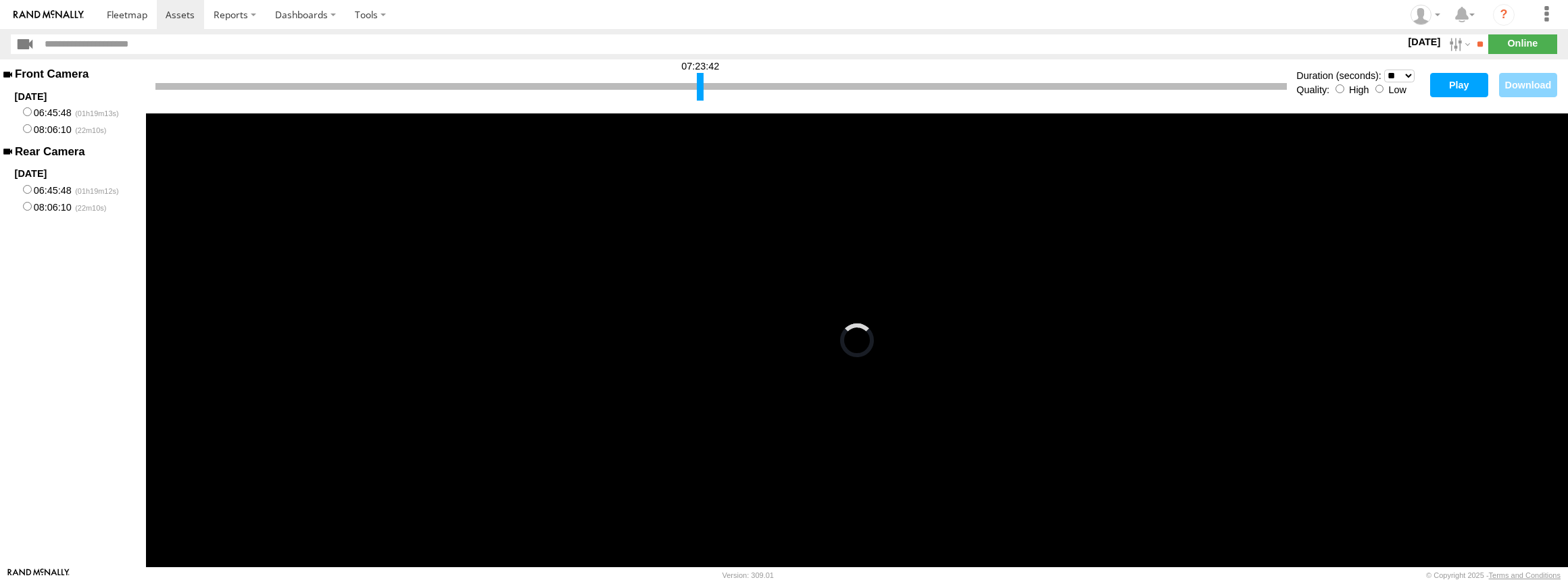
drag, startPoint x: 684, startPoint y: 85, endPoint x: 699, endPoint y: 86, distance: 15.0
click at [699, 86] on div at bounding box center [699, 86] width 6 height 28
click at [1442, 76] on button "Play" at bounding box center [1459, 85] width 58 height 24
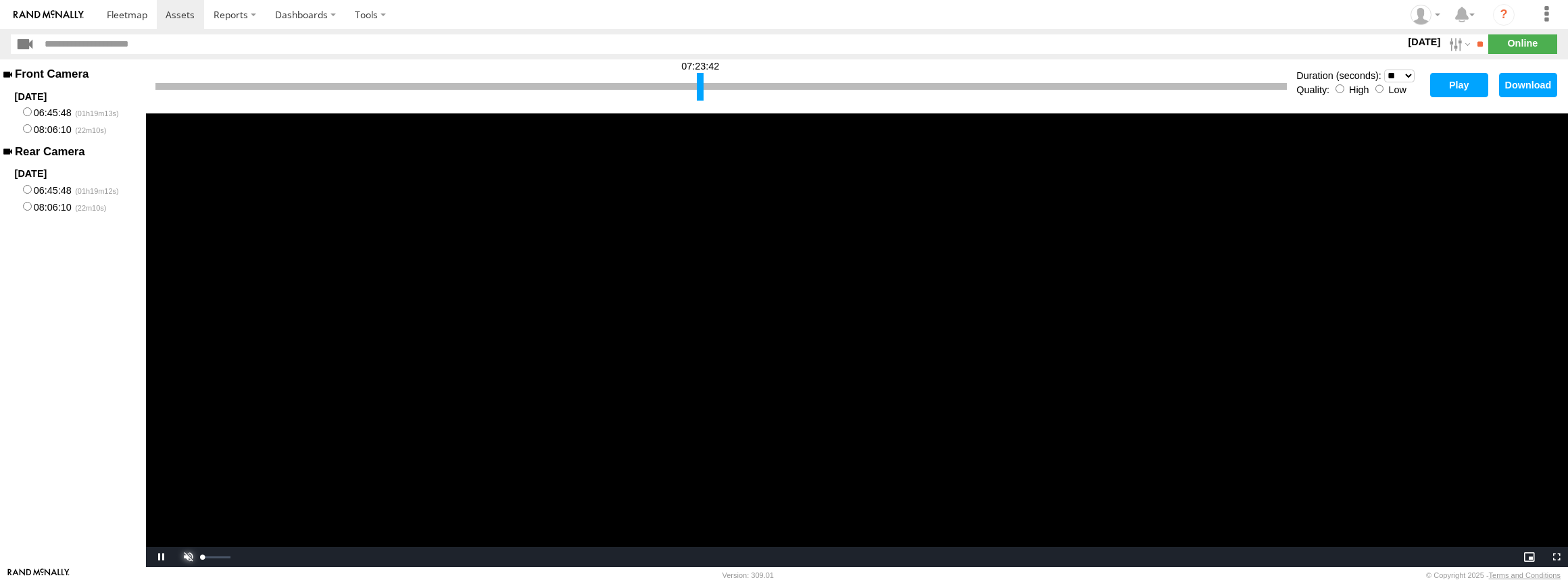
click at [183, 557] on span "Video Player" at bounding box center [186, 557] width 27 height 0
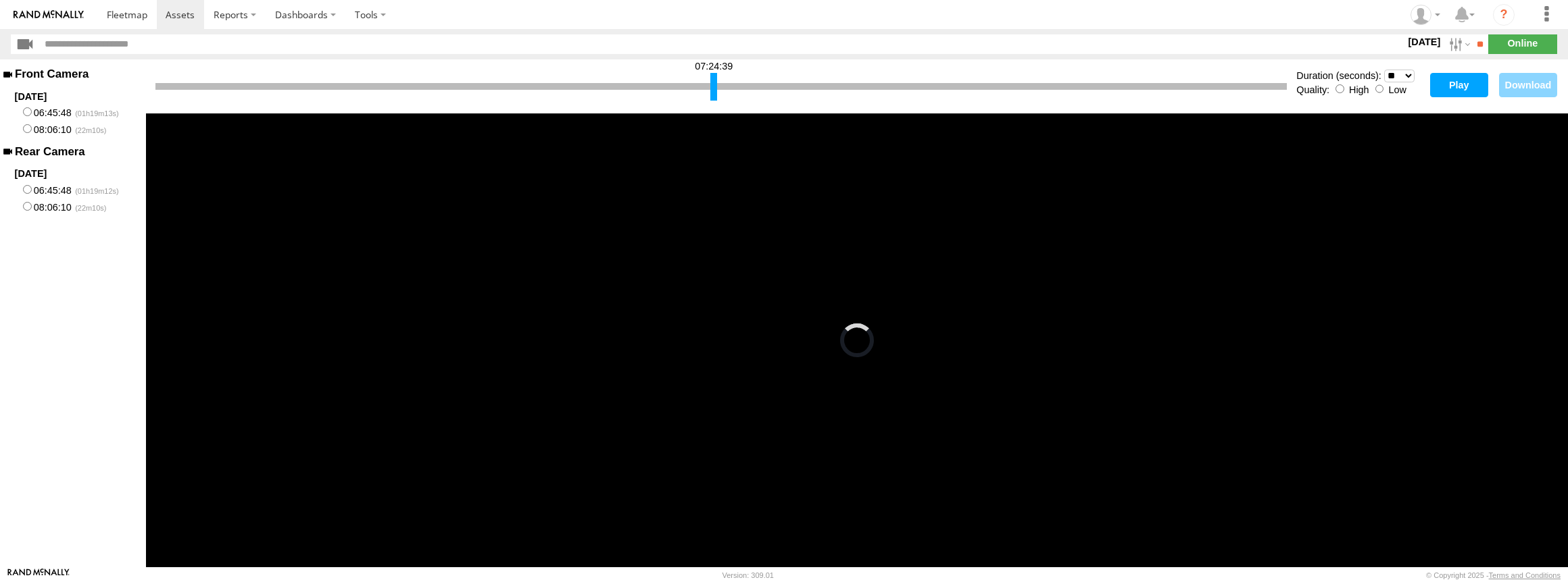
drag, startPoint x: 699, startPoint y: 85, endPoint x: 713, endPoint y: 85, distance: 14.0
click at [713, 85] on div at bounding box center [713, 86] width 6 height 28
click at [1448, 85] on button "Play" at bounding box center [1459, 85] width 58 height 24
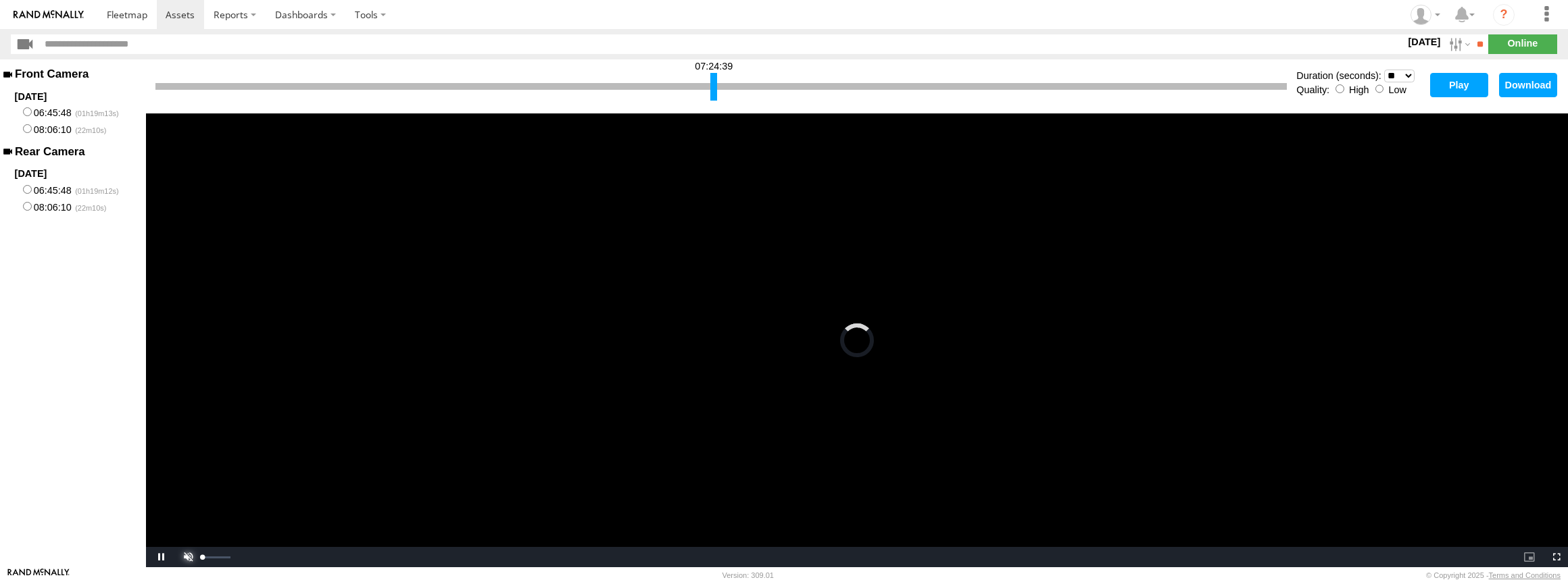
click at [188, 557] on span "Video Player" at bounding box center [186, 557] width 27 height 0
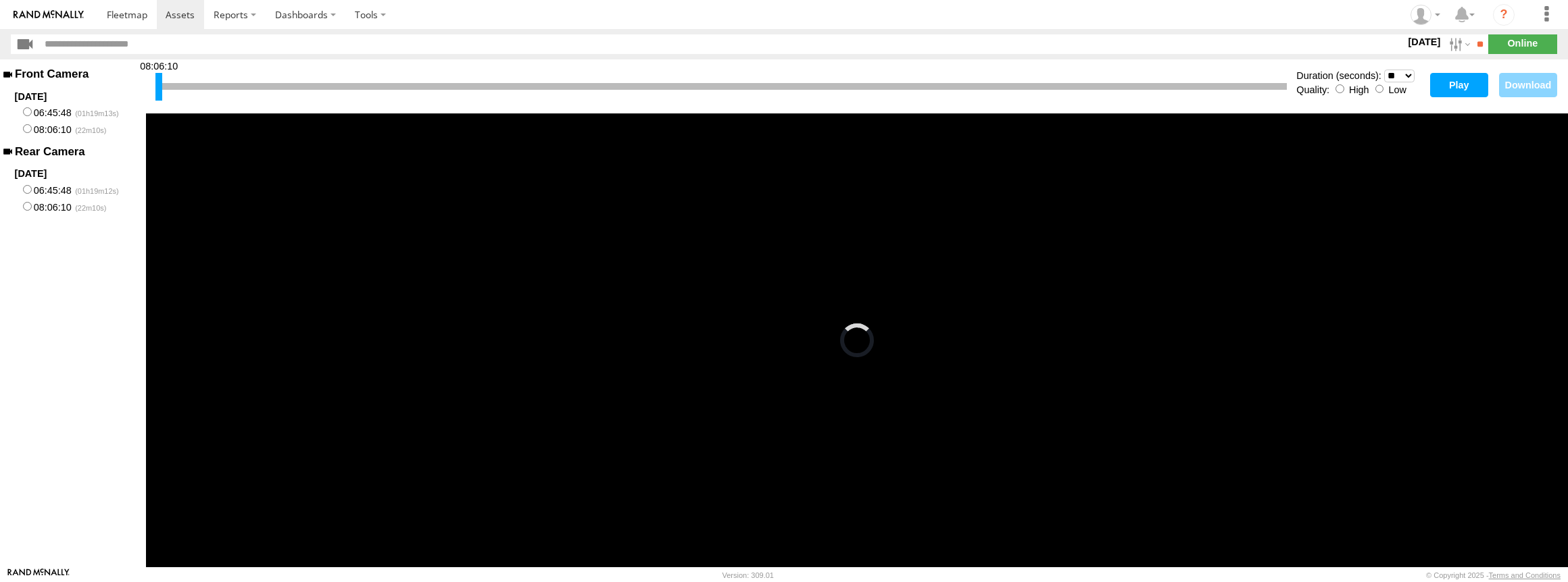
click at [1392, 72] on select "* ** ** ** ** ** ** *** *** *** ***" at bounding box center [1399, 76] width 31 height 13
click at [1384, 69] on select "* ** ** ** ** ** ** *** *** *** ***" at bounding box center [1399, 76] width 31 height 13
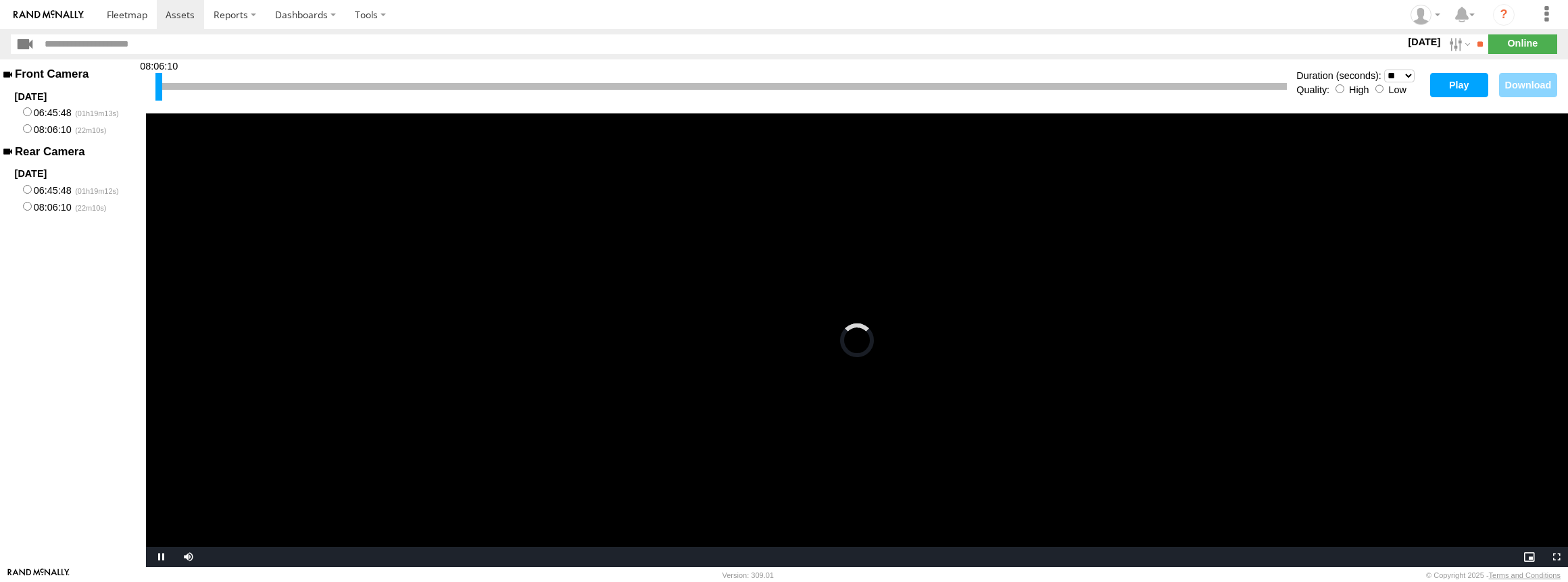
click at [1447, 84] on button "Play" at bounding box center [1459, 85] width 58 height 24
click at [158, 81] on div at bounding box center [159, 86] width 6 height 28
click at [1387, 71] on select "* ** ** ** ** ** ** *** *** *** ***" at bounding box center [1399, 76] width 31 height 13
select select "**"
click at [1384, 69] on select "* ** ** ** ** ** ** *** *** *** ***" at bounding box center [1399, 76] width 31 height 13
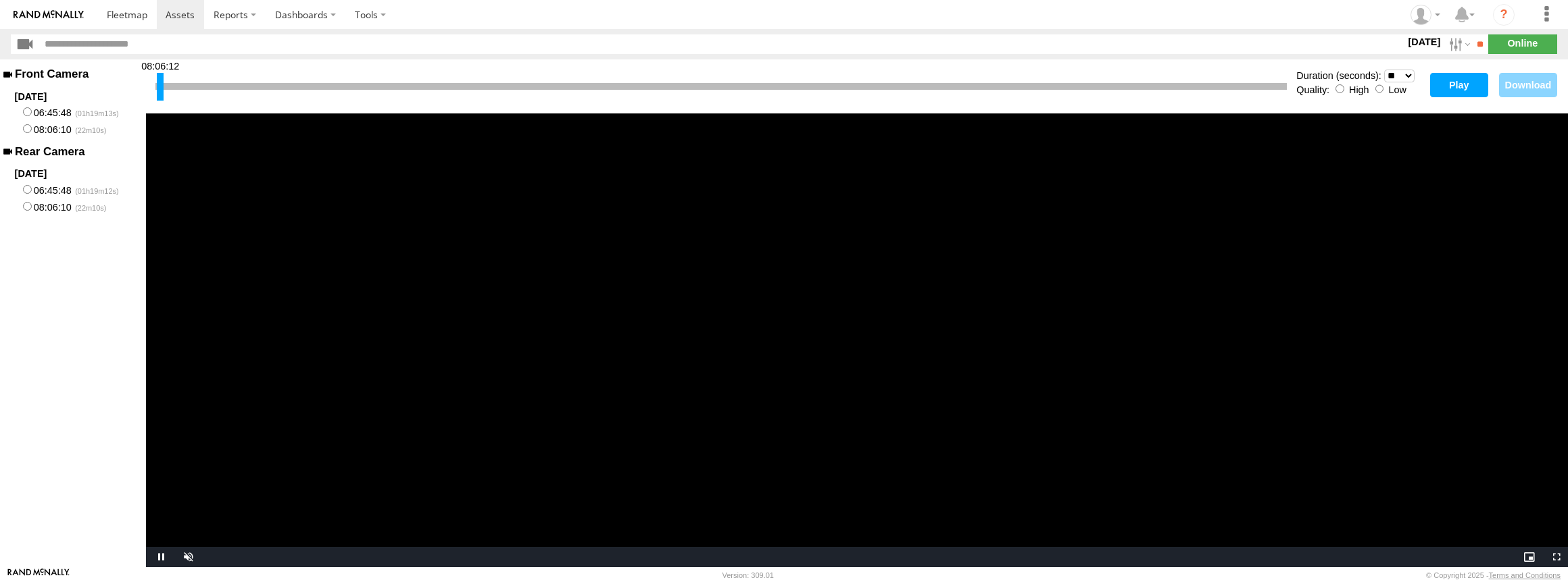
click at [1447, 91] on button "Play" at bounding box center [1459, 85] width 58 height 24
